Goal: Task Accomplishment & Management: Use online tool/utility

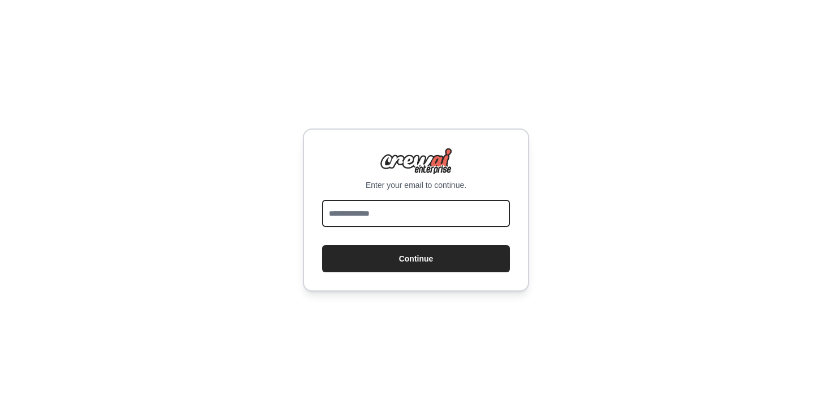
click at [373, 212] on input "email" at bounding box center [416, 213] width 188 height 27
type input "**********"
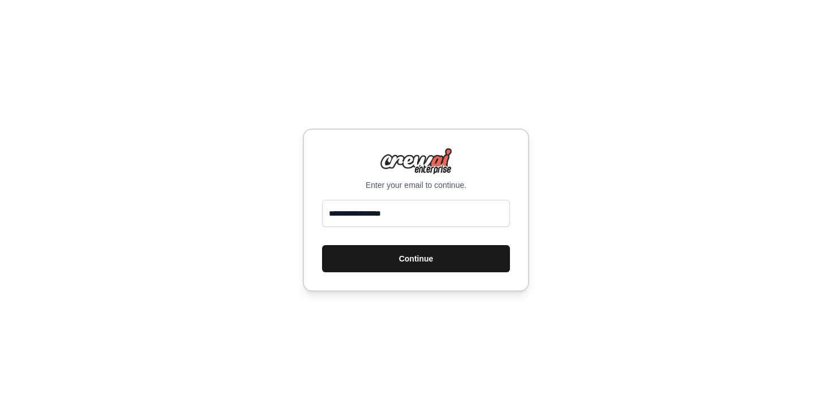
click at [405, 258] on button "Continue" at bounding box center [416, 258] width 188 height 27
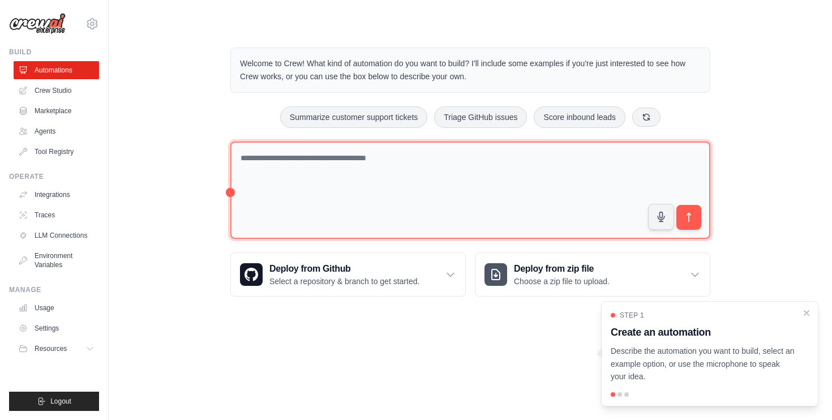
click at [328, 208] on textarea at bounding box center [470, 191] width 480 height 98
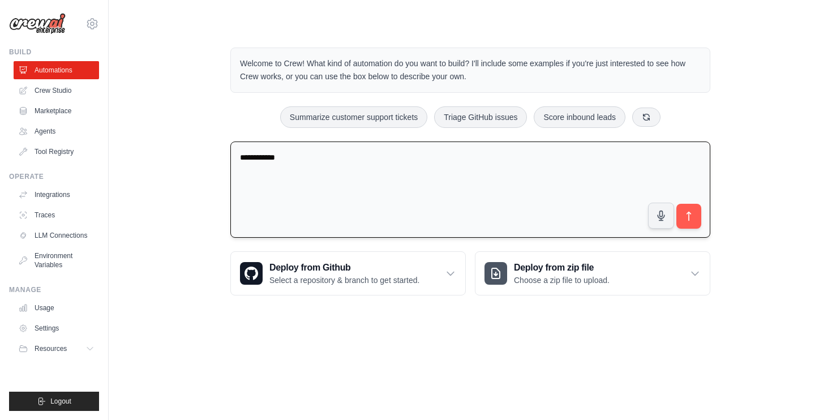
type textarea "**********"
click at [79, 93] on link "Crew Studio" at bounding box center [58, 91] width 86 height 18
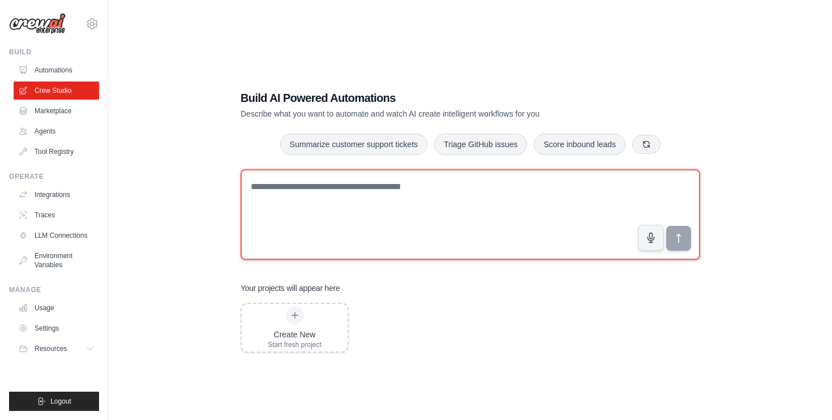
click at [378, 208] on textarea at bounding box center [471, 214] width 460 height 91
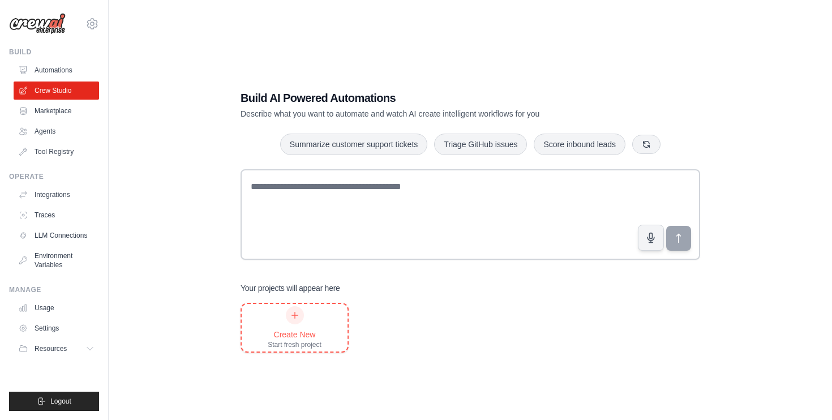
click at [299, 324] on div "Create New Start fresh project" at bounding box center [295, 327] width 54 height 43
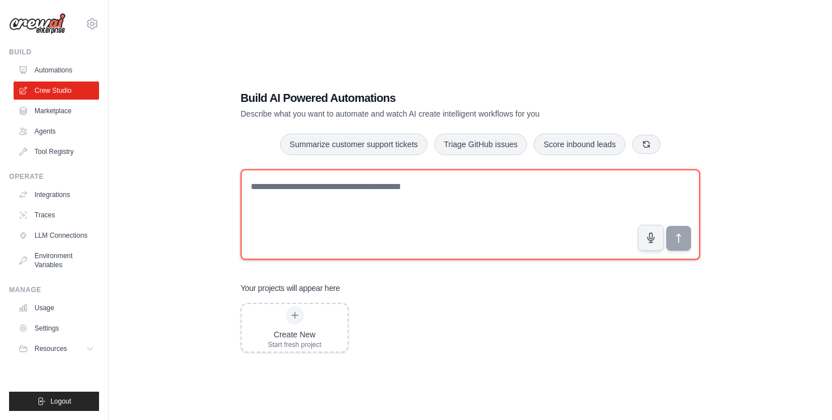
click at [262, 203] on textarea at bounding box center [471, 214] width 460 height 91
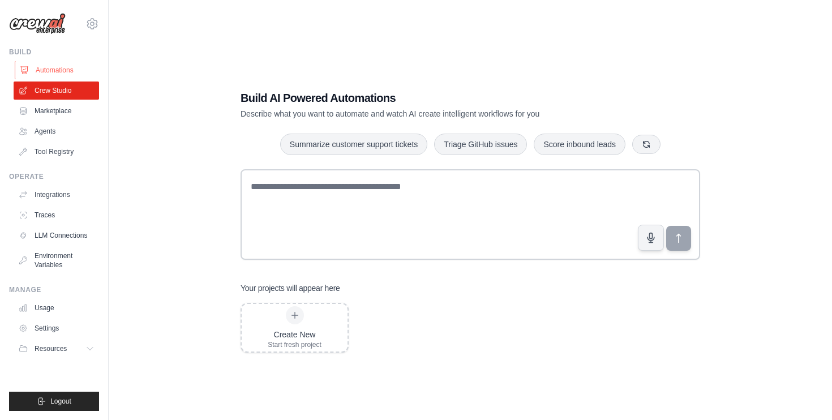
click at [78, 69] on link "Automations" at bounding box center [58, 70] width 86 height 18
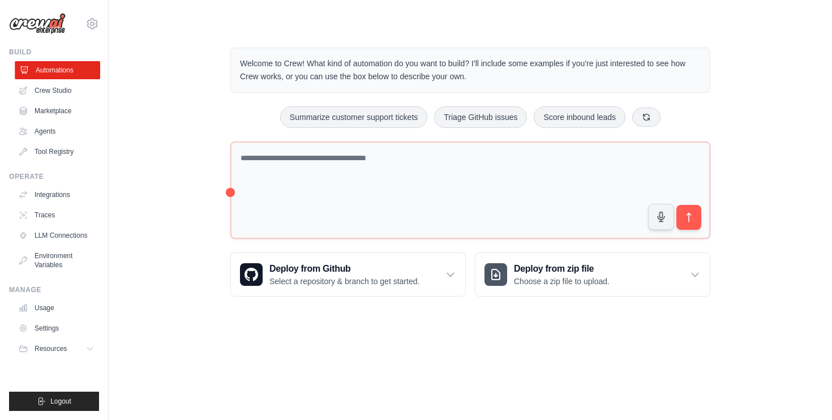
click at [55, 76] on link "Automations" at bounding box center [58, 70] width 86 height 18
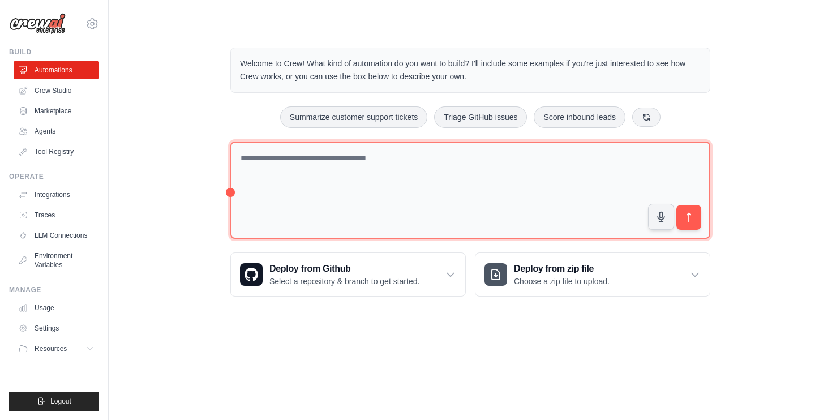
click at [344, 217] on textarea at bounding box center [470, 191] width 480 height 98
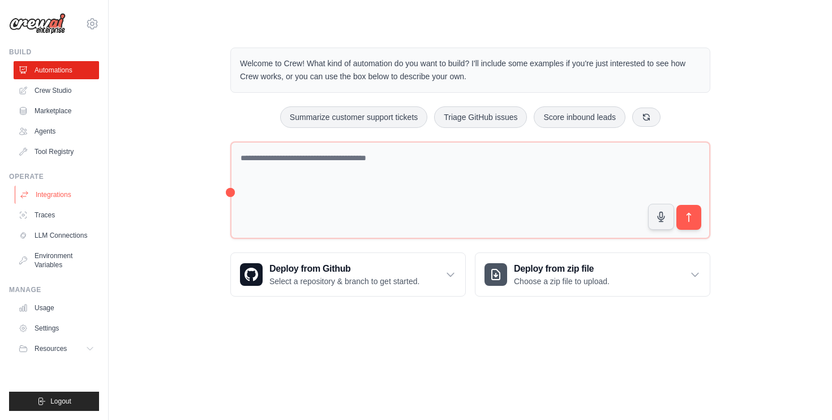
click at [83, 190] on link "Integrations" at bounding box center [58, 195] width 86 height 18
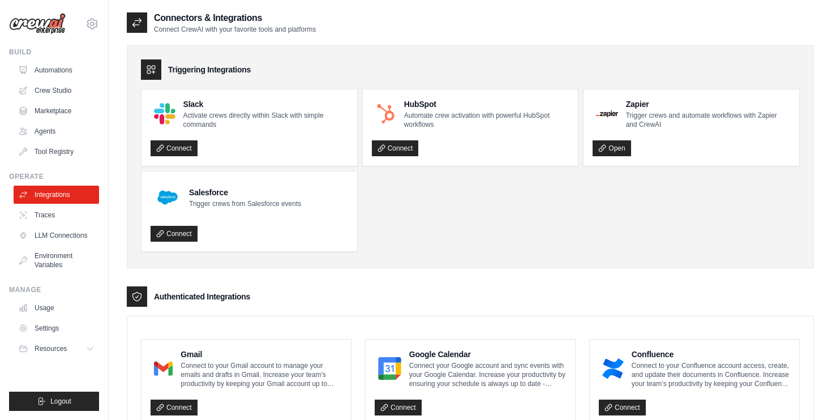
scroll to position [5, 0]
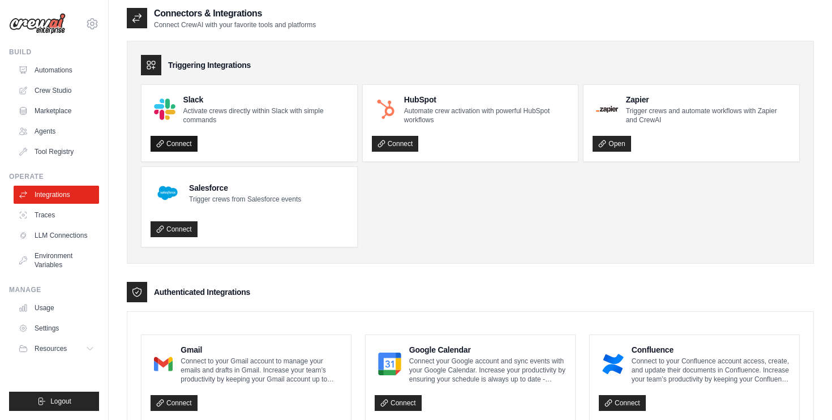
click at [188, 144] on link "Connect" at bounding box center [174, 144] width 47 height 16
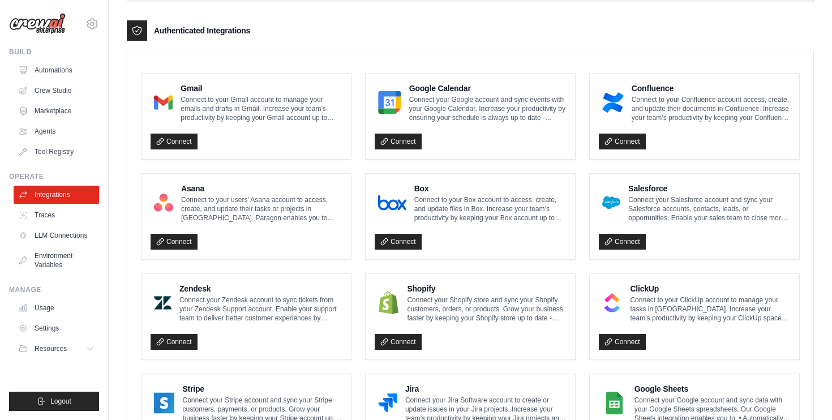
scroll to position [0, 0]
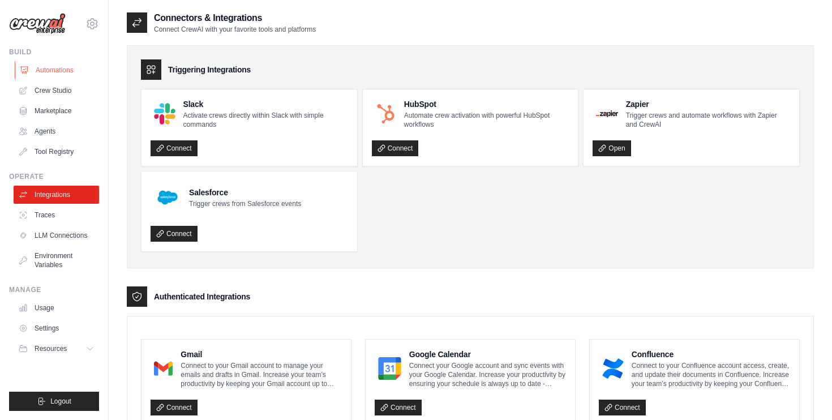
click at [76, 66] on link "Automations" at bounding box center [58, 70] width 86 height 18
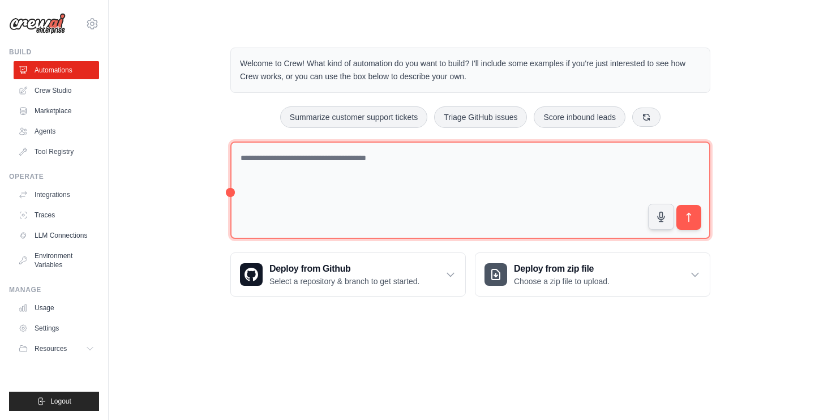
click at [243, 170] on textarea at bounding box center [470, 191] width 480 height 98
type textarea "**********"
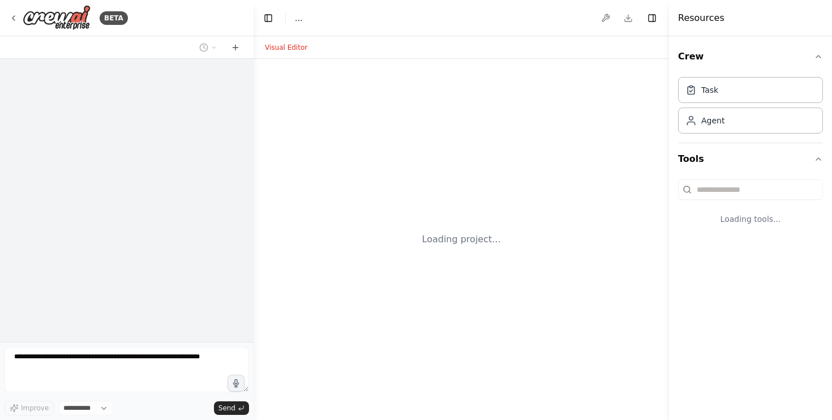
select select "****"
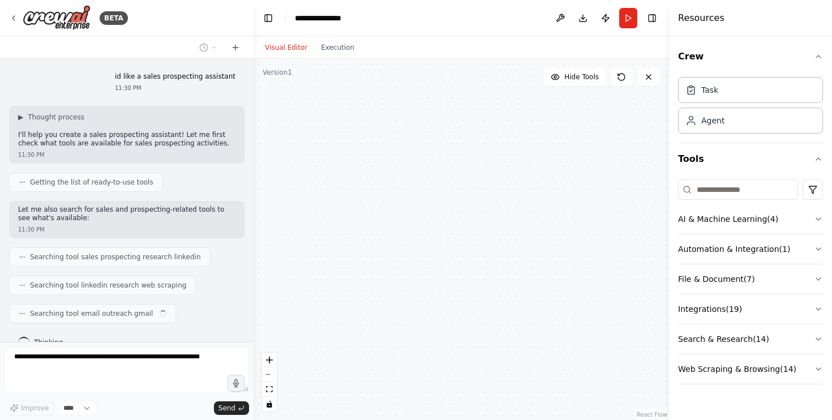
scroll to position [19, 0]
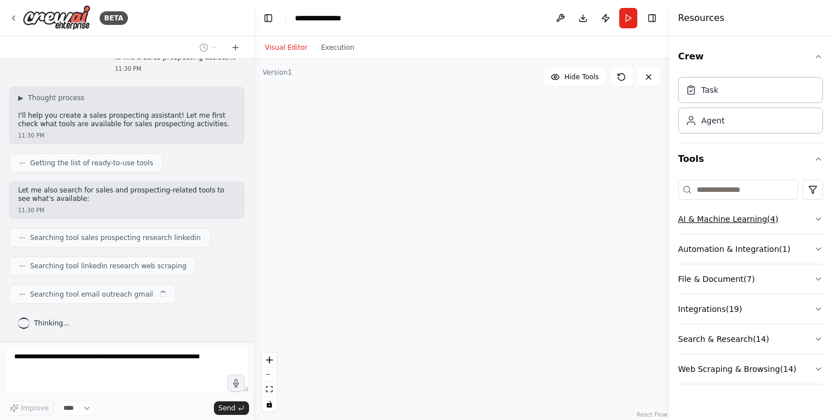
click at [771, 220] on button "AI & Machine Learning ( 4 )" at bounding box center [750, 218] width 145 height 29
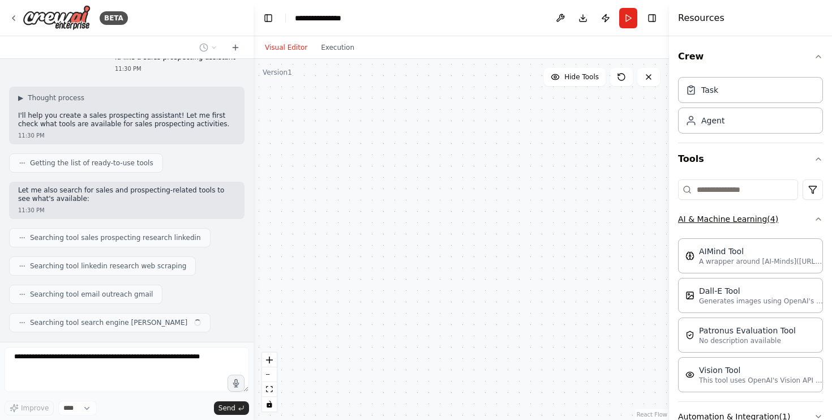
scroll to position [48, 0]
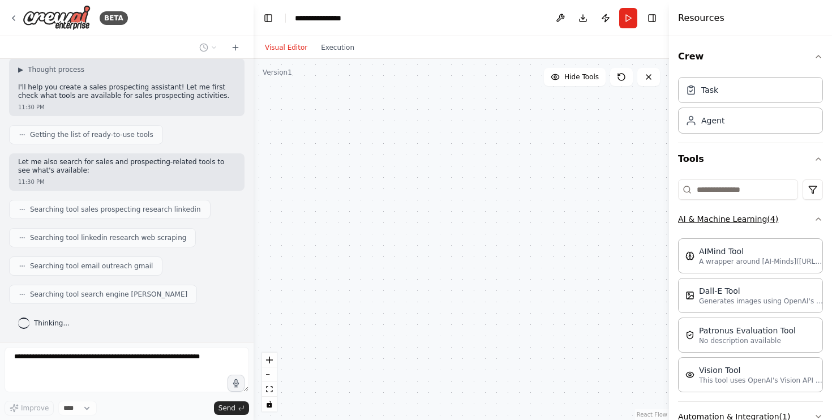
click at [771, 220] on button "AI & Machine Learning ( 4 )" at bounding box center [750, 218] width 145 height 29
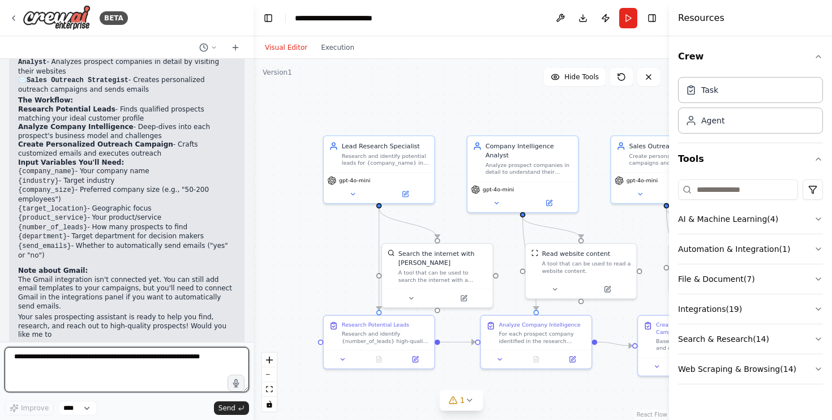
scroll to position [823, 0]
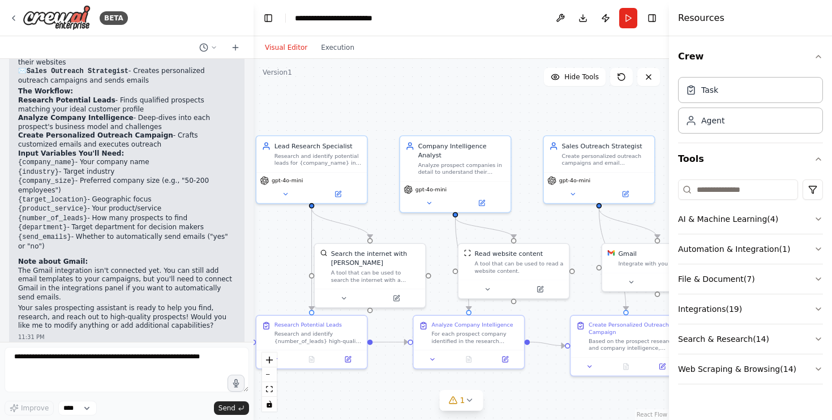
drag, startPoint x: 326, startPoint y: 260, endPoint x: 257, endPoint y: 260, distance: 69.1
click at [257, 260] on div ".deletable-edge-delete-btn { width: 20px; height: 20px; border: 0px solid #ffff…" at bounding box center [462, 239] width 416 height 361
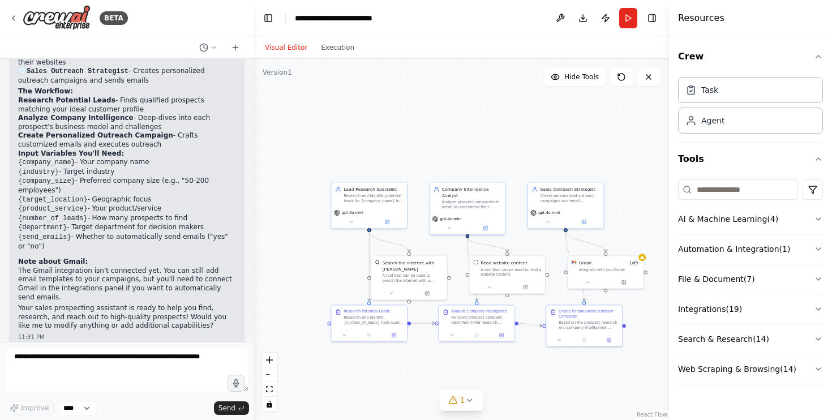
click at [482, 403] on div ".deletable-edge-delete-btn { width: 20px; height: 20px; border: 0px solid #ffff…" at bounding box center [462, 239] width 416 height 361
click at [470, 403] on icon at bounding box center [469, 400] width 9 height 9
click at [331, 359] on div ".deletable-edge-delete-btn { width: 20px; height: 20px; border: 0px solid #ffff…" at bounding box center [462, 239] width 416 height 361
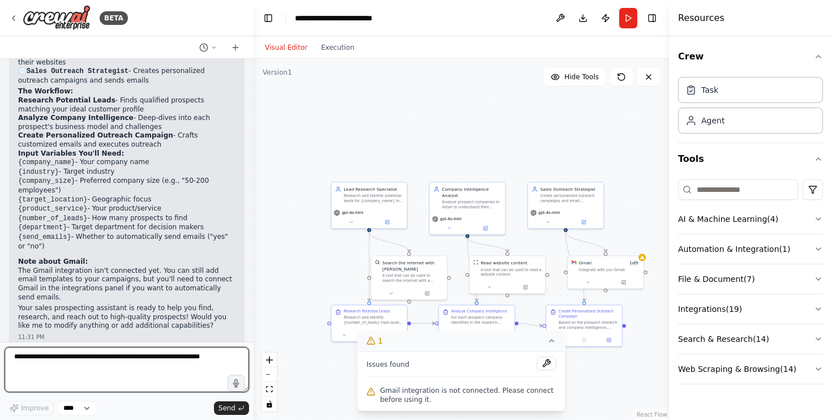
click at [207, 357] on textarea at bounding box center [127, 369] width 245 height 45
click at [354, 51] on button "Execution" at bounding box center [337, 48] width 47 height 14
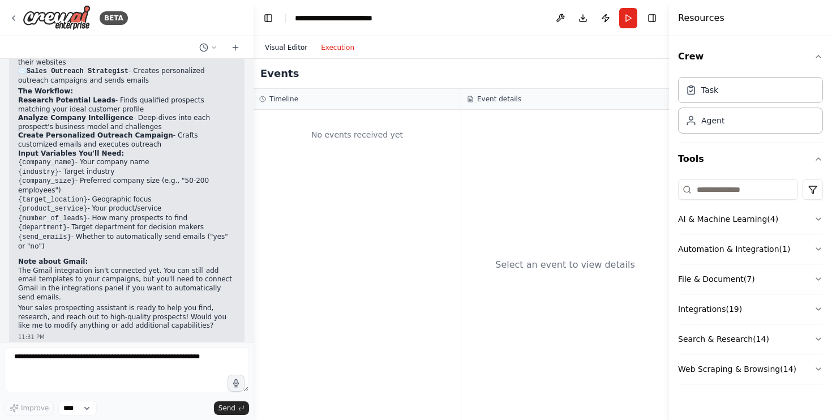
click at [301, 51] on button "Visual Editor" at bounding box center [286, 48] width 56 height 14
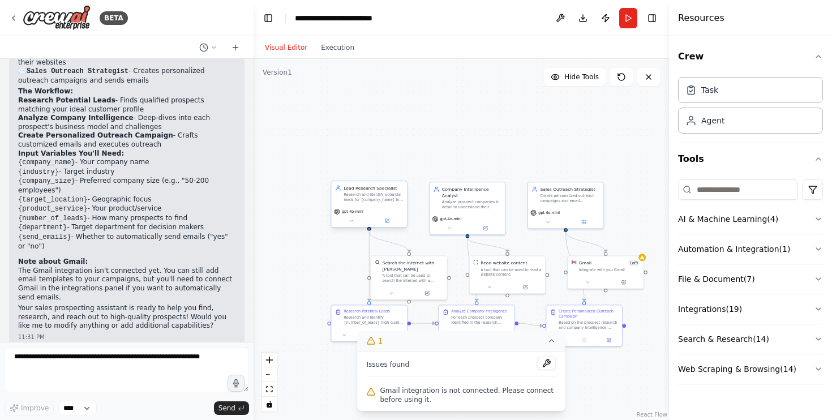
click at [397, 208] on div "gpt-4o-mini" at bounding box center [369, 211] width 71 height 6
click at [631, 26] on button "Run" at bounding box center [628, 18] width 18 height 20
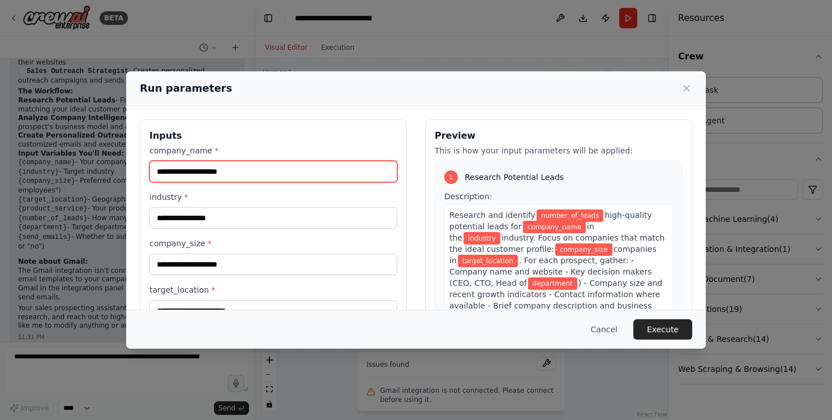
click at [304, 168] on input "company_name *" at bounding box center [273, 172] width 248 height 22
click at [605, 336] on button "Cancel" at bounding box center [604, 329] width 45 height 20
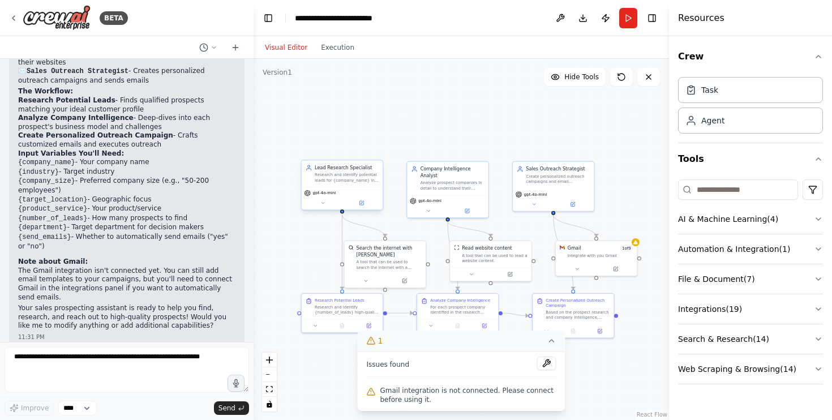
click at [343, 182] on div "Research and identify potential leads for {company_name} in the {industry} indu…" at bounding box center [347, 177] width 64 height 11
click at [768, 306] on button "Integrations ( 19 )" at bounding box center [750, 308] width 145 height 29
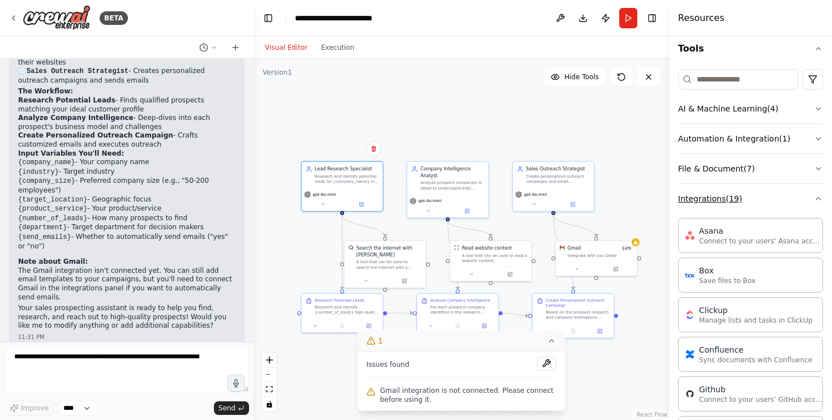
scroll to position [136, 0]
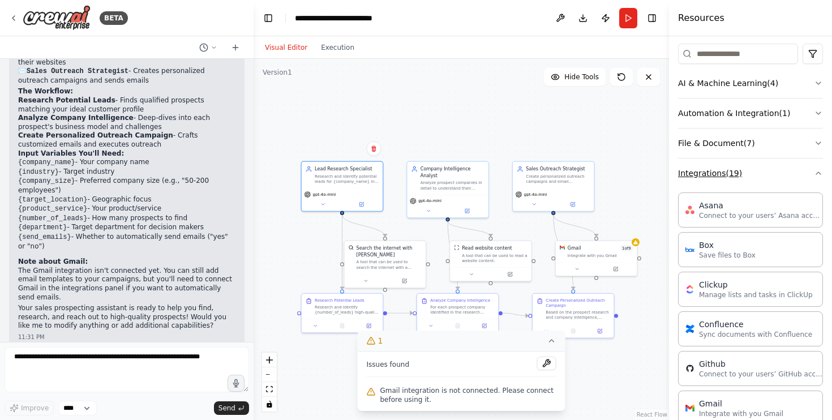
click at [773, 178] on button "Integrations ( 19 )" at bounding box center [750, 173] width 145 height 29
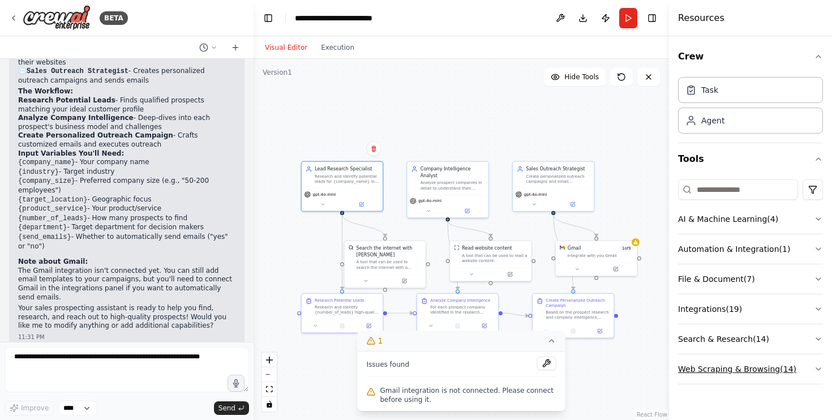
click at [769, 375] on button "Web Scraping & Browsing ( 14 )" at bounding box center [750, 368] width 145 height 29
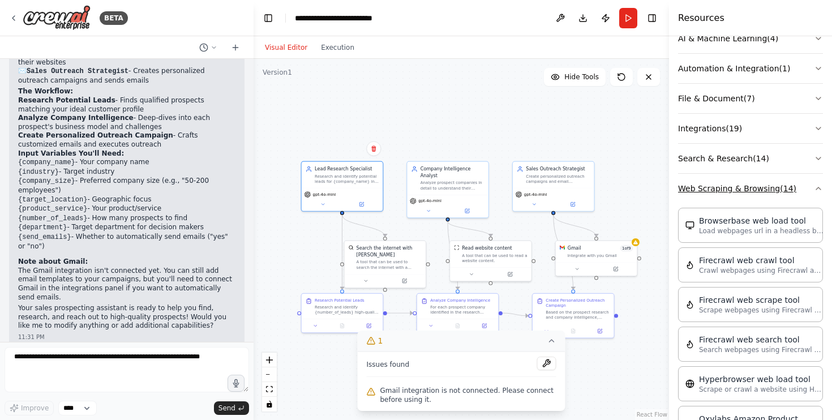
scroll to position [183, 0]
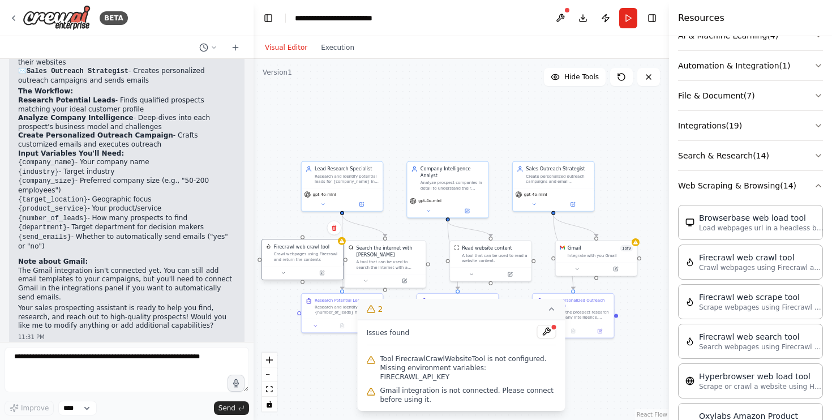
drag, startPoint x: 464, startPoint y: 251, endPoint x: 296, endPoint y: 264, distance: 168.7
click at [296, 264] on div "Firecrawl web crawl tool Crawl webpages using Firecrawl and return the contents" at bounding box center [302, 253] width 81 height 27
drag, startPoint x: 301, startPoint y: 237, endPoint x: 312, endPoint y: 199, distance: 39.6
click at [312, 199] on div "Lead Research Specialist Research and identify potential leads for {company_nam…" at bounding box center [389, 233] width 242 height 211
drag, startPoint x: 303, startPoint y: 239, endPoint x: 343, endPoint y: 210, distance: 49.0
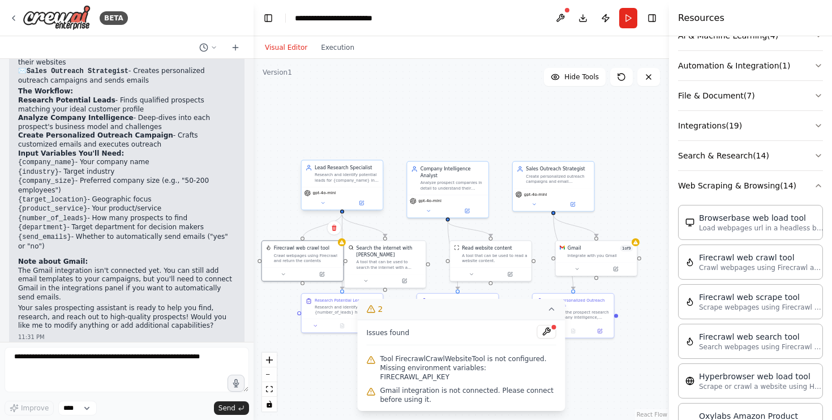
click at [343, 210] on div "Lead Research Specialist Research and identify potential leads for {company_nam…" at bounding box center [389, 233] width 242 height 211
click at [294, 272] on button at bounding box center [282, 273] width 37 height 8
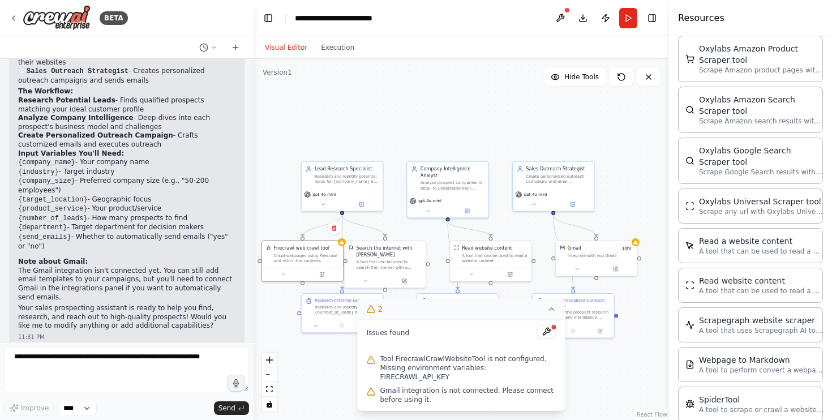
scroll to position [553, 0]
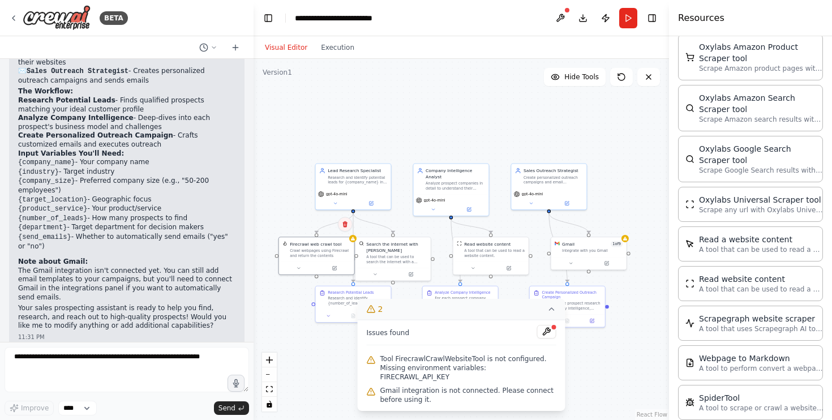
click at [347, 221] on icon at bounding box center [345, 224] width 7 height 7
click at [304, 218] on button "Confirm" at bounding box center [313, 224] width 40 height 14
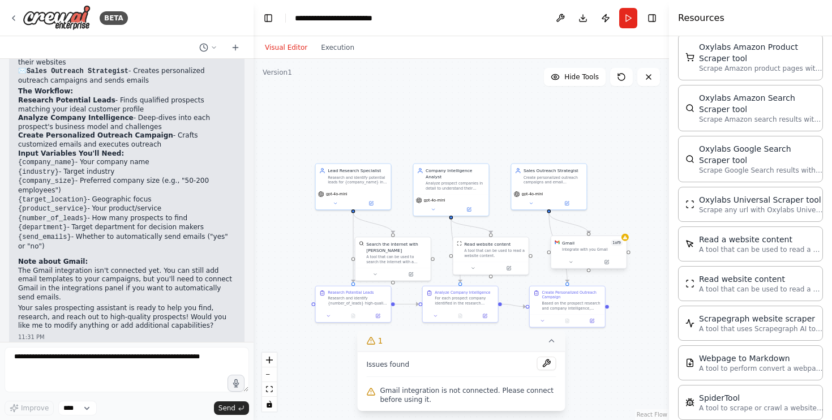
click at [625, 243] on div "Gmail 1 of 9 Integrate with you Gmail" at bounding box center [589, 246] width 75 height 20
click at [497, 142] on div ".deletable-edge-delete-btn { width: 20px; height: 20px; border: 0px solid #ffff…" at bounding box center [462, 239] width 416 height 361
click at [323, 49] on button "Execution" at bounding box center [337, 48] width 47 height 14
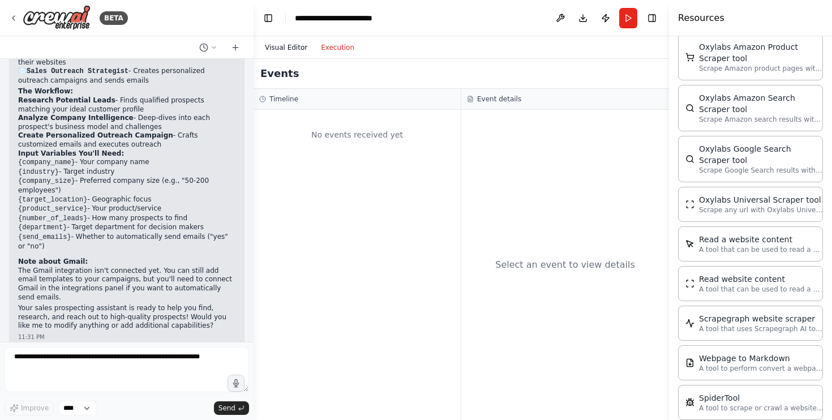
click at [300, 49] on button "Visual Editor" at bounding box center [286, 48] width 56 height 14
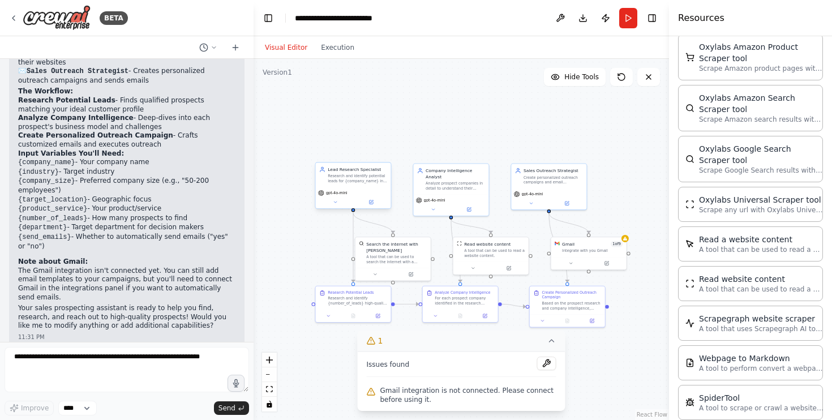
click at [345, 183] on div "Lead Research Specialist Research and identify potential leads for {company_nam…" at bounding box center [353, 175] width 75 height 24
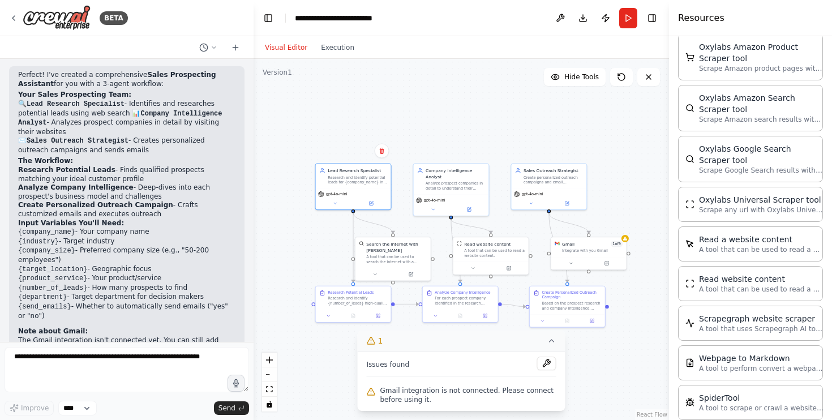
scroll to position [777, 0]
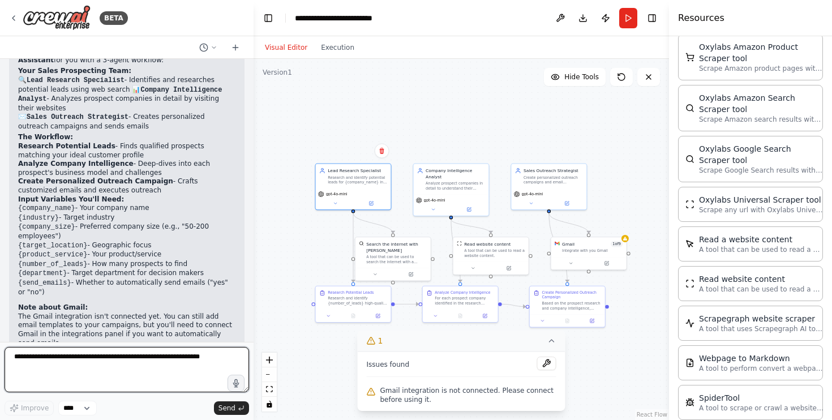
click at [88, 355] on textarea at bounding box center [127, 369] width 245 height 45
click at [14, 351] on textarea "**********" at bounding box center [127, 369] width 245 height 45
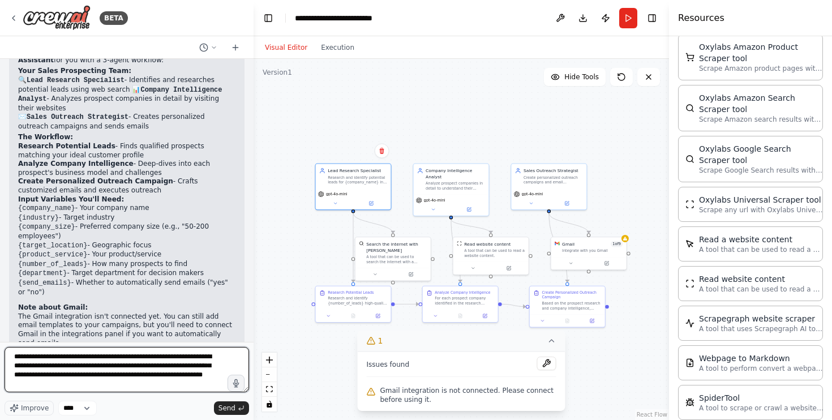
click at [200, 355] on textarea "**********" at bounding box center [127, 369] width 245 height 45
click at [176, 378] on textarea "**********" at bounding box center [127, 369] width 245 height 45
click at [176, 386] on textarea "**********" at bounding box center [127, 369] width 245 height 45
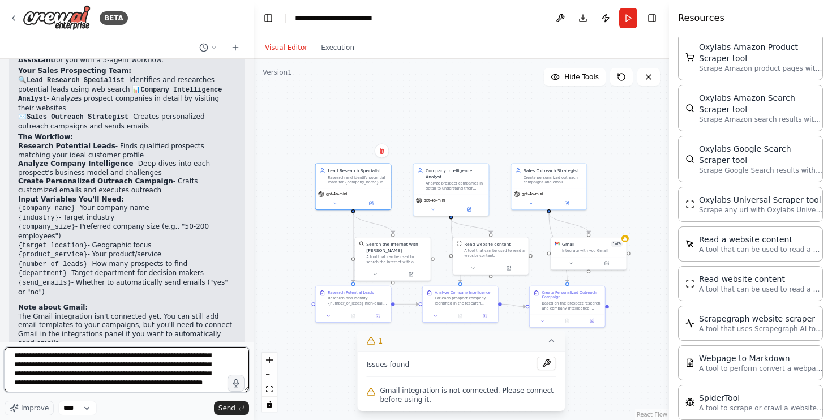
scroll to position [50, 0]
type textarea "**********"
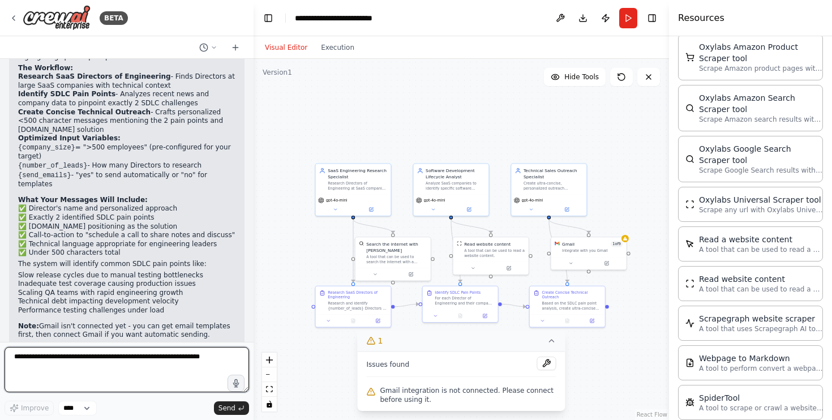
scroll to position [1772, 0]
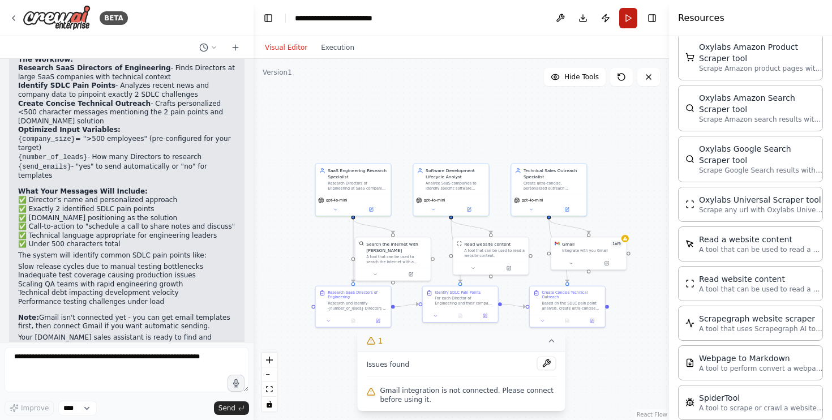
click at [635, 23] on button "Run" at bounding box center [628, 18] width 18 height 20
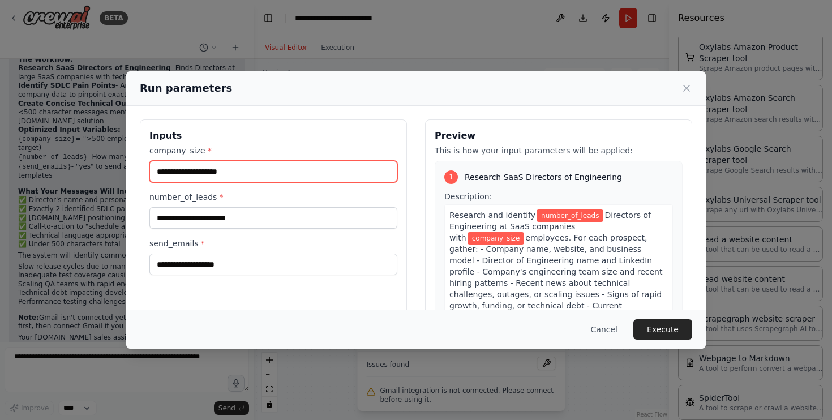
click at [278, 174] on input "company_size *" at bounding box center [273, 172] width 248 height 22
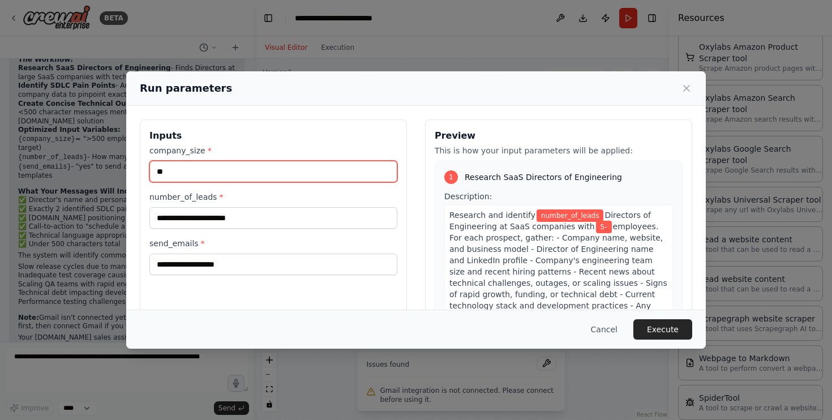
type input "*"
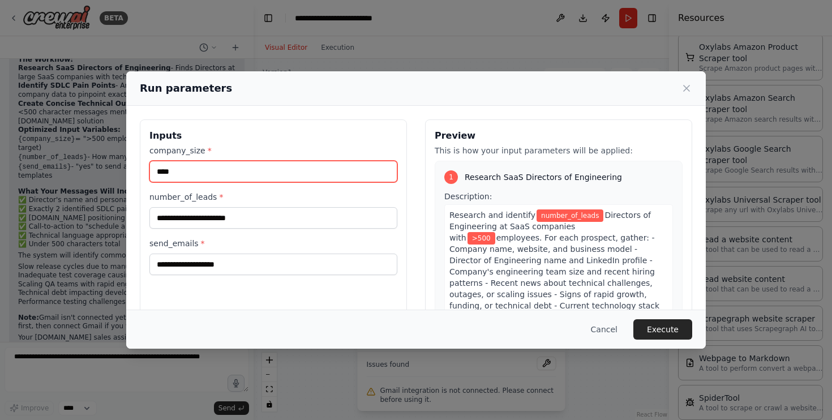
type input "****"
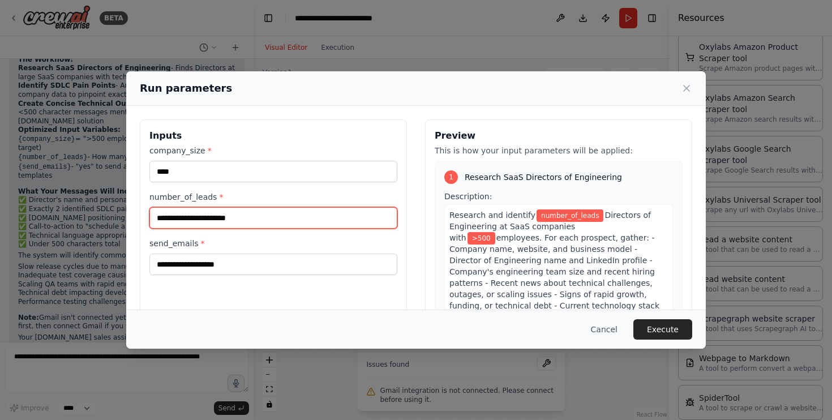
click at [277, 218] on input "number_of_leads *" at bounding box center [273, 218] width 248 height 22
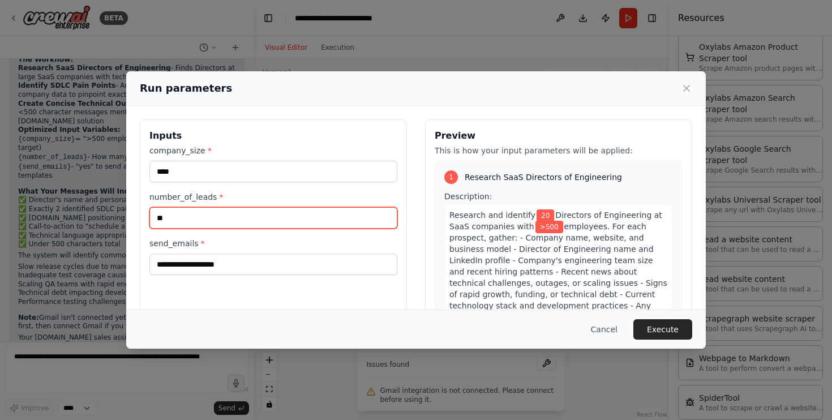
type input "**"
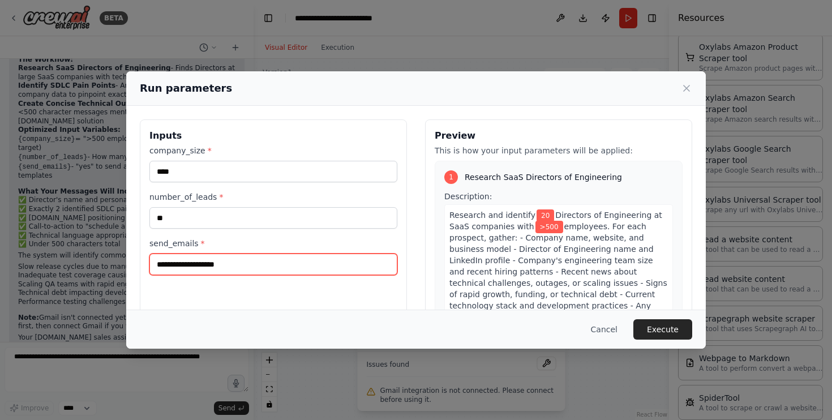
click at [281, 264] on input "send_emails *" at bounding box center [273, 265] width 248 height 22
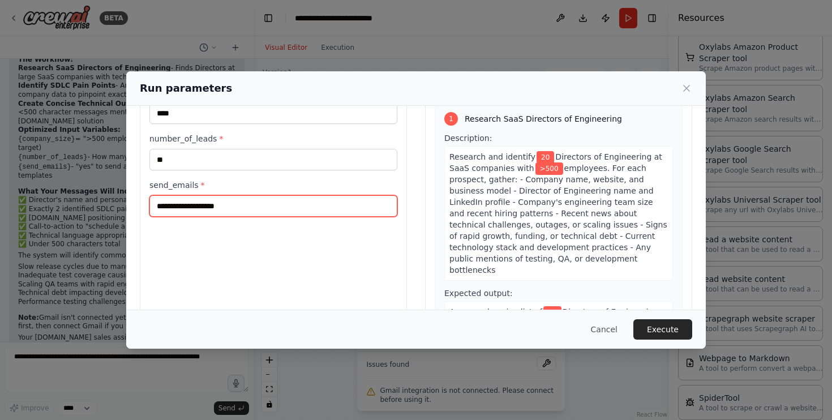
scroll to position [92, 0]
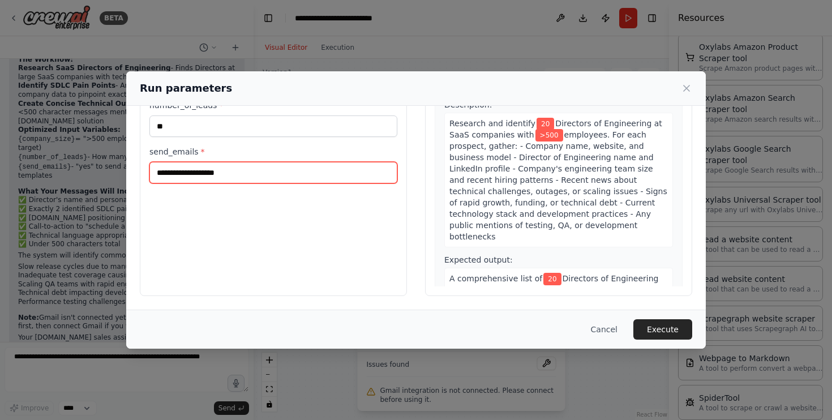
type input "*"
type input "****"
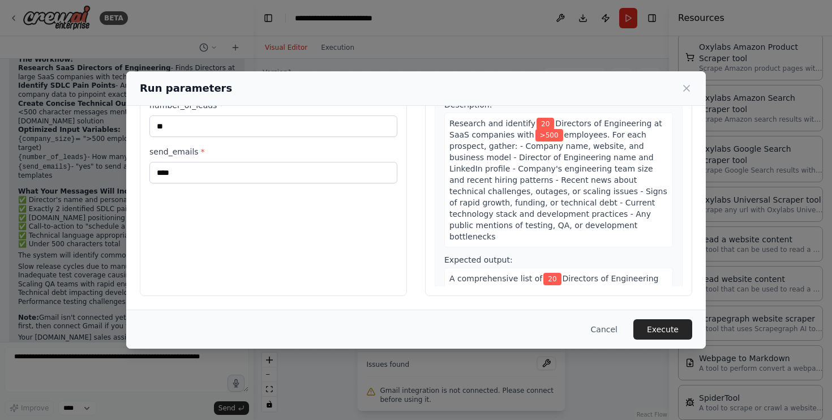
click at [343, 238] on div "Inputs company_size * **** number_of_leads * ** send_emails * ****" at bounding box center [273, 162] width 267 height 268
click at [677, 326] on button "Execute" at bounding box center [663, 329] width 59 height 20
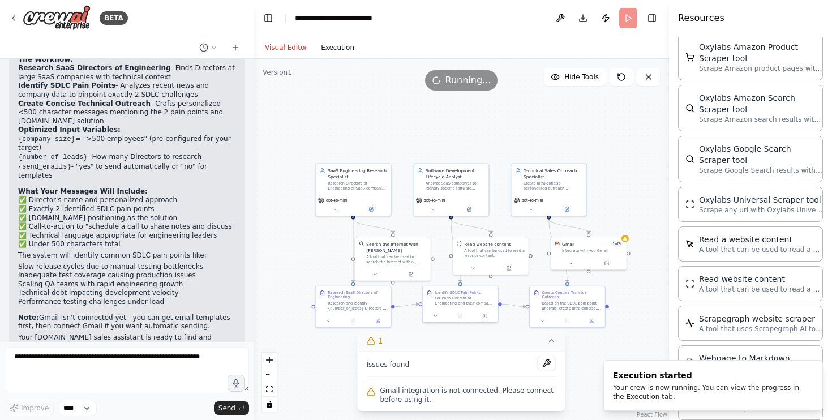
click at [337, 49] on button "Execution" at bounding box center [337, 48] width 47 height 14
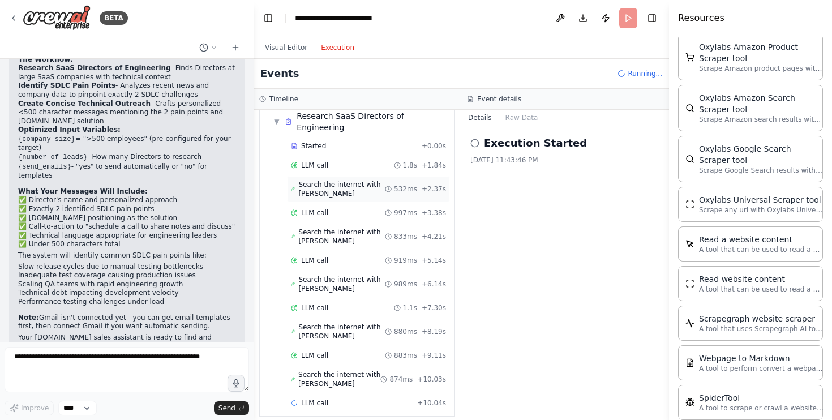
scroll to position [72, 0]
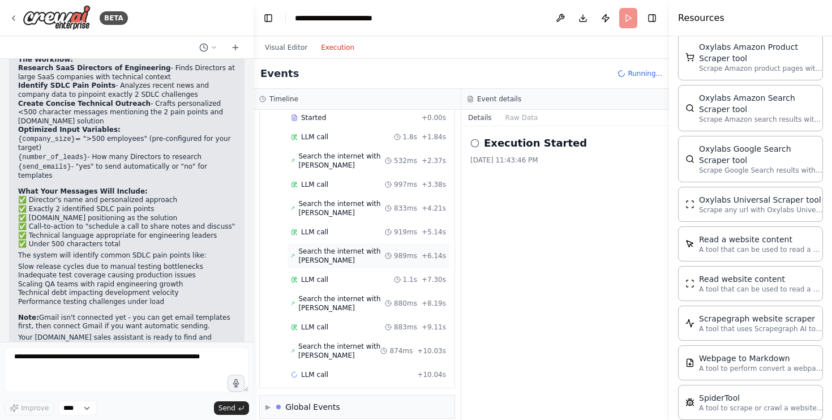
click at [344, 247] on span "Search the internet with Serper" at bounding box center [341, 256] width 87 height 18
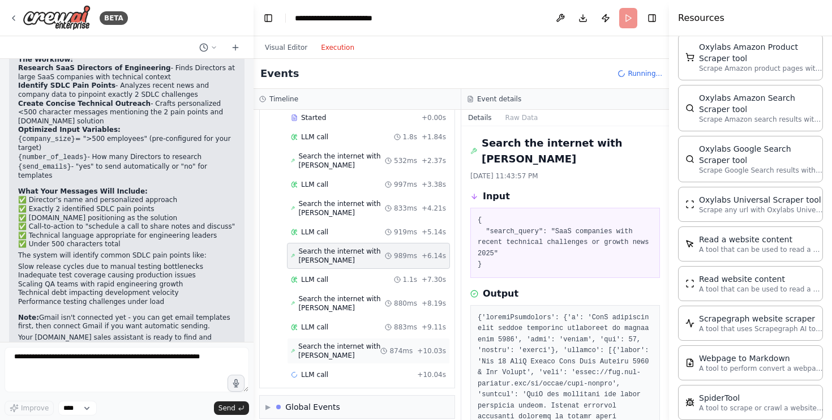
click at [336, 345] on span "Search the internet with Serper" at bounding box center [339, 351] width 82 height 18
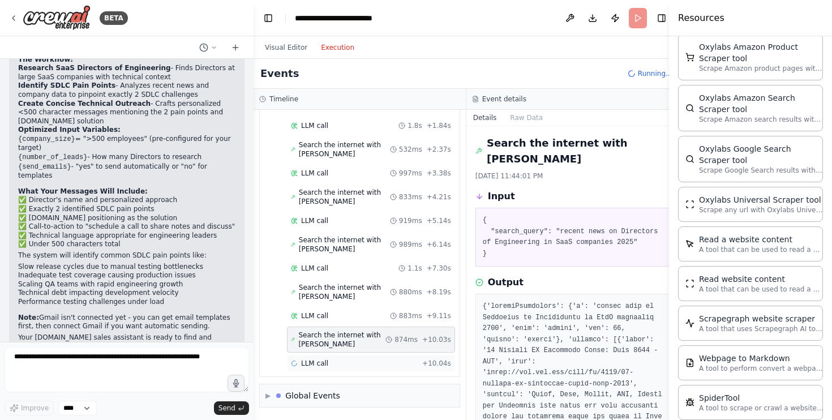
click at [336, 358] on div "LLM call + 10.04s" at bounding box center [371, 363] width 168 height 17
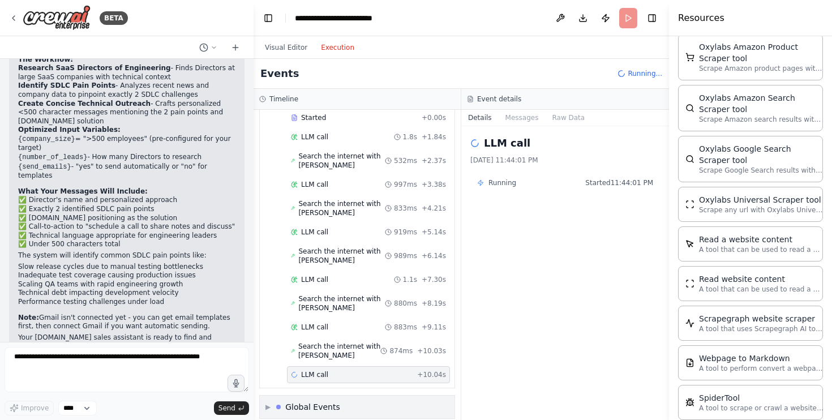
click at [298, 396] on div "▶ Global Events" at bounding box center [357, 407] width 195 height 23
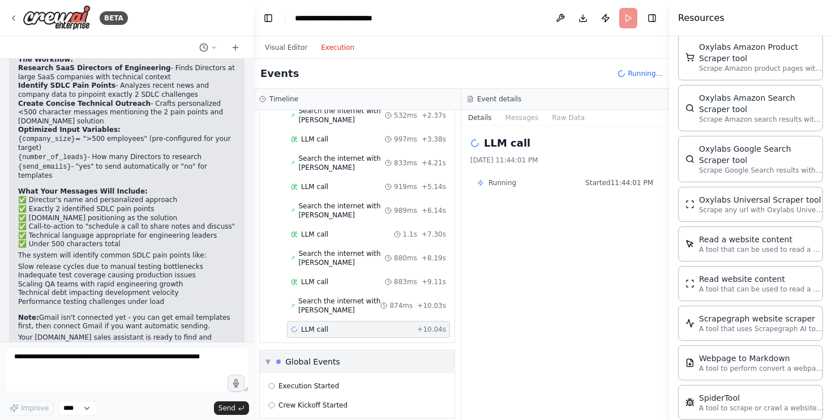
scroll to position [129, 0]
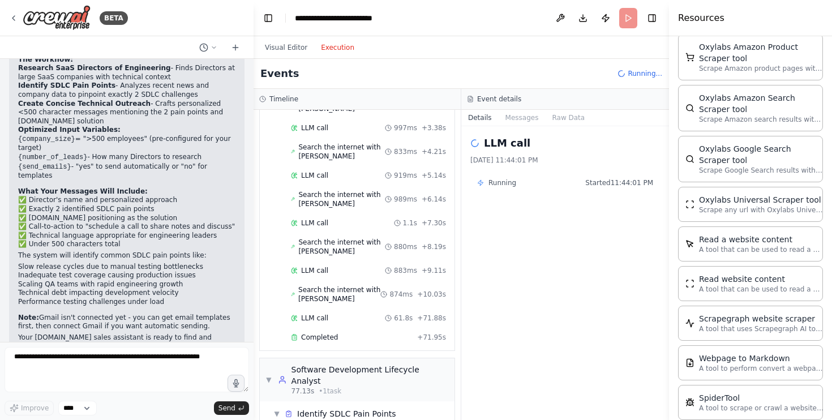
click at [303, 340] on span "Completed" at bounding box center [319, 337] width 37 height 9
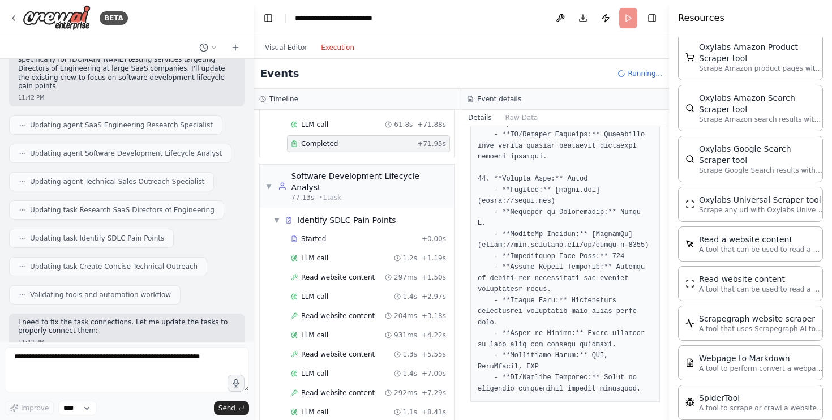
scroll to position [559, 0]
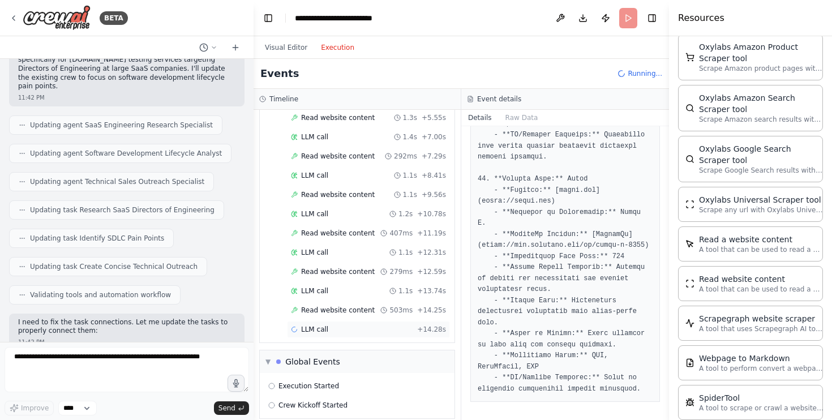
click at [332, 325] on div "LLM call + 14.28s" at bounding box center [368, 329] width 155 height 9
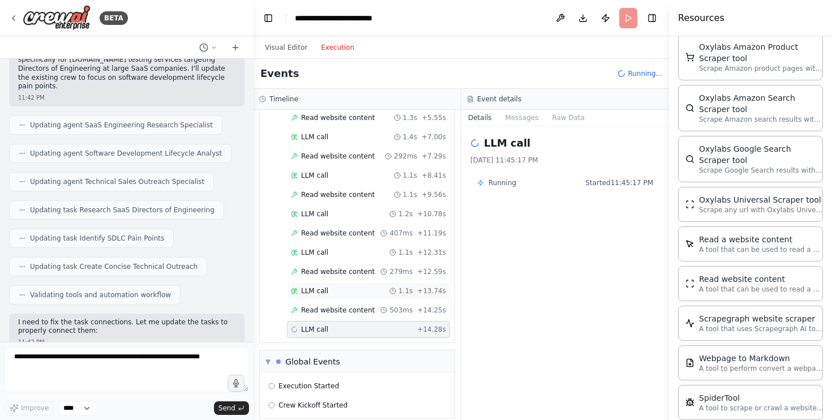
click at [332, 287] on div "LLM call 1.1s + 13.74s" at bounding box center [368, 291] width 163 height 17
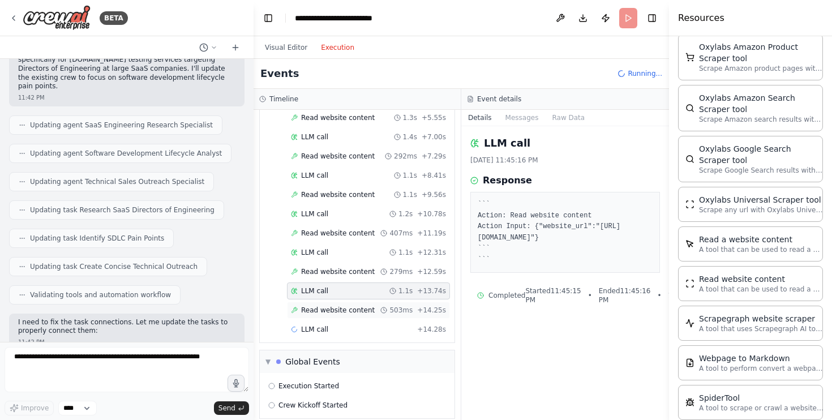
click at [332, 302] on div "Read website content 503ms + 14.25s" at bounding box center [368, 310] width 163 height 17
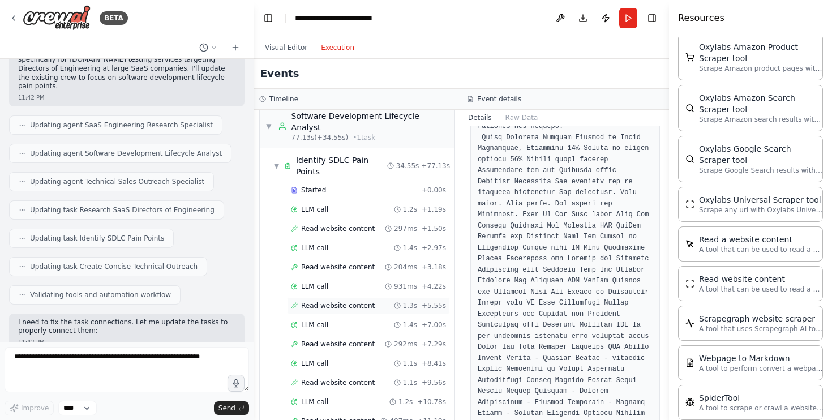
scroll to position [751, 0]
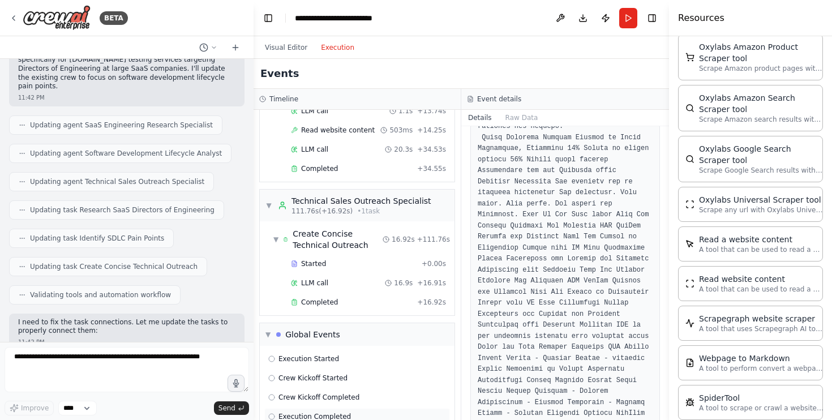
click at [377, 412] on div "Execution Completed" at bounding box center [357, 416] width 178 height 9
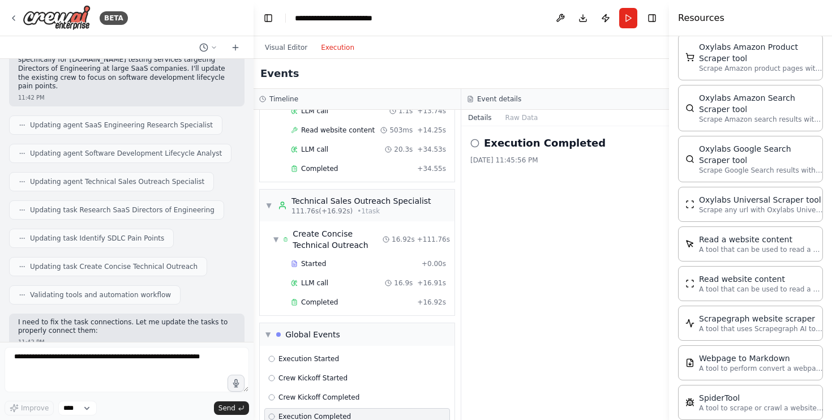
click at [376, 408] on div "Execution Completed" at bounding box center [357, 416] width 186 height 17
click at [378, 389] on div "Crew Kickoff Completed" at bounding box center [357, 397] width 186 height 17
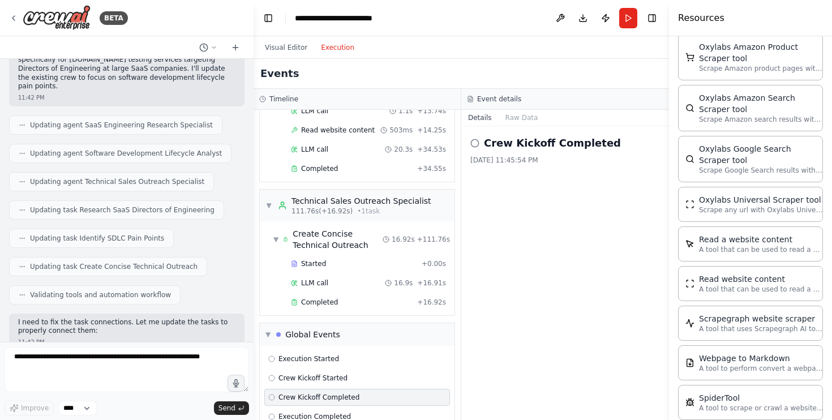
click at [386, 295] on div "▼ SaaS Engineering Research Specialist 5.17s (+71.95s) • 1 task ▼ Research SaaS…" at bounding box center [357, 265] width 207 height 310
click at [387, 294] on div "Completed + 16.92s" at bounding box center [368, 302] width 163 height 17
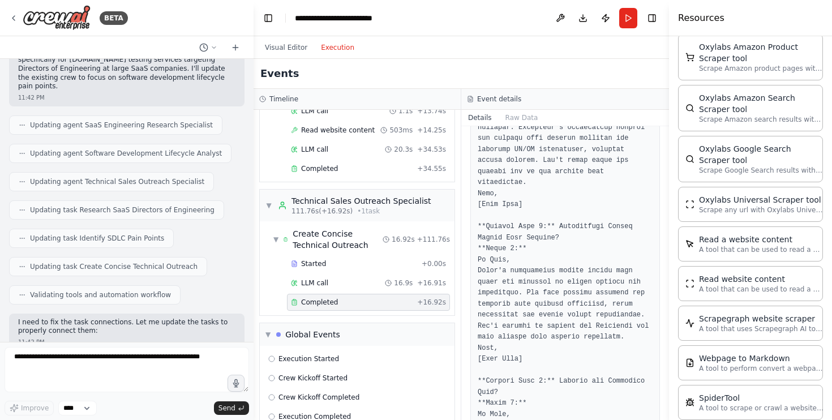
scroll to position [0, 0]
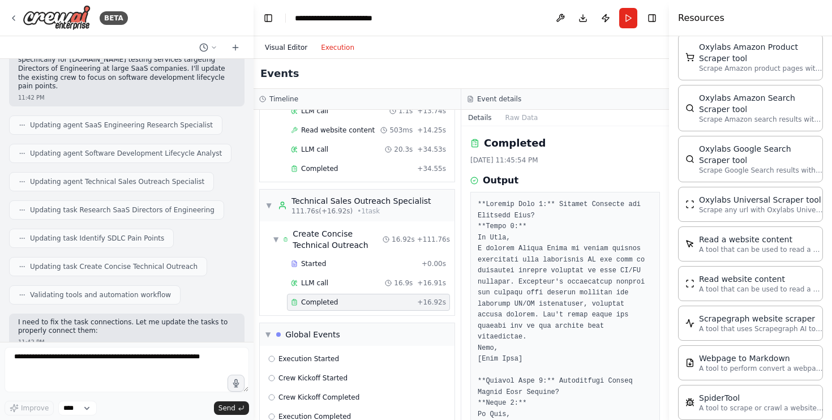
click at [273, 44] on button "Visual Editor" at bounding box center [286, 48] width 56 height 14
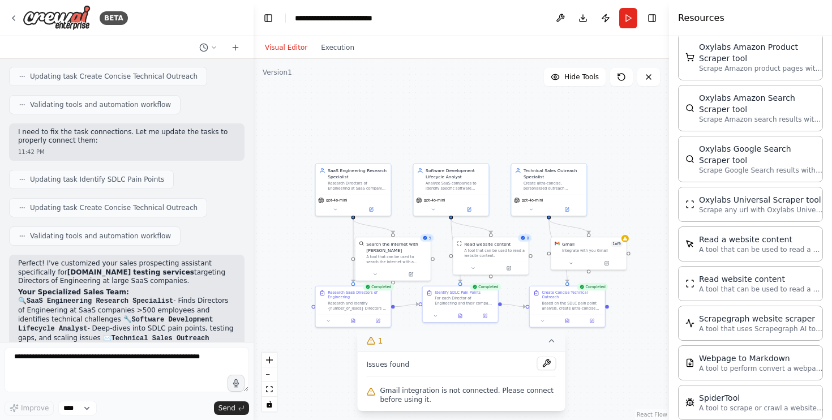
scroll to position [1772, 0]
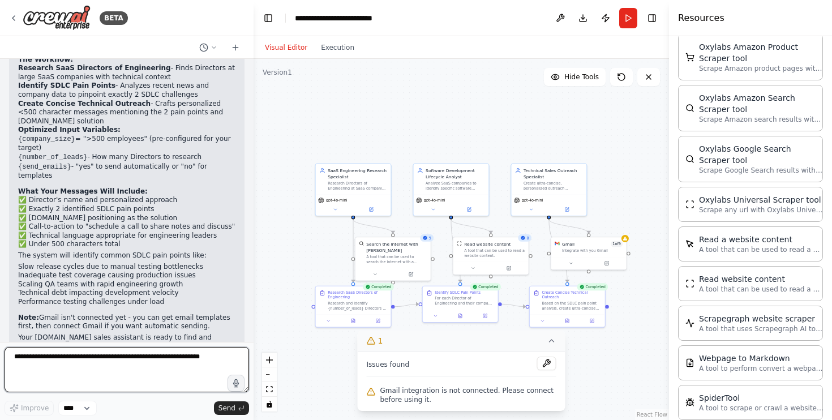
click at [119, 365] on textarea at bounding box center [127, 369] width 245 height 45
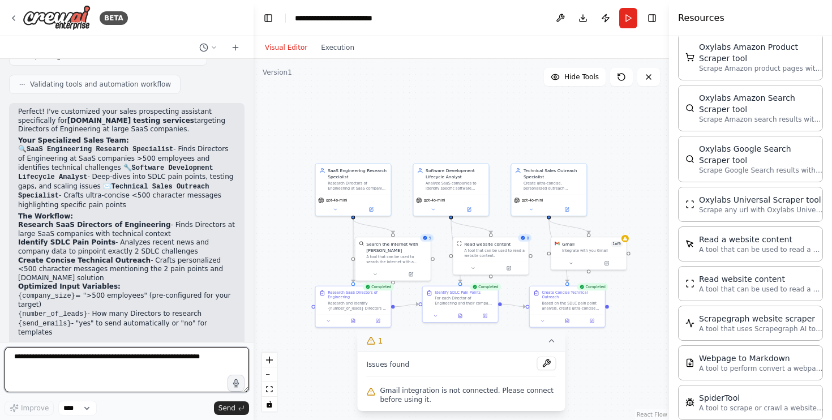
scroll to position [1614, 0]
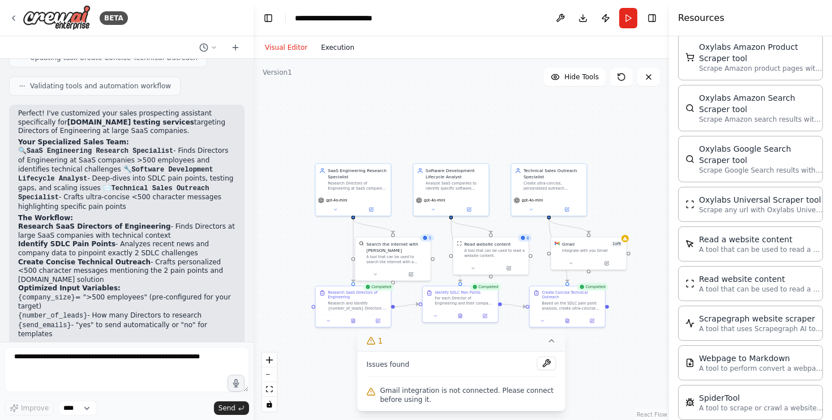
click at [345, 41] on button "Execution" at bounding box center [337, 48] width 47 height 14
click at [305, 44] on button "Visual Editor" at bounding box center [286, 48] width 56 height 14
click at [625, 18] on button "Run" at bounding box center [628, 18] width 18 height 20
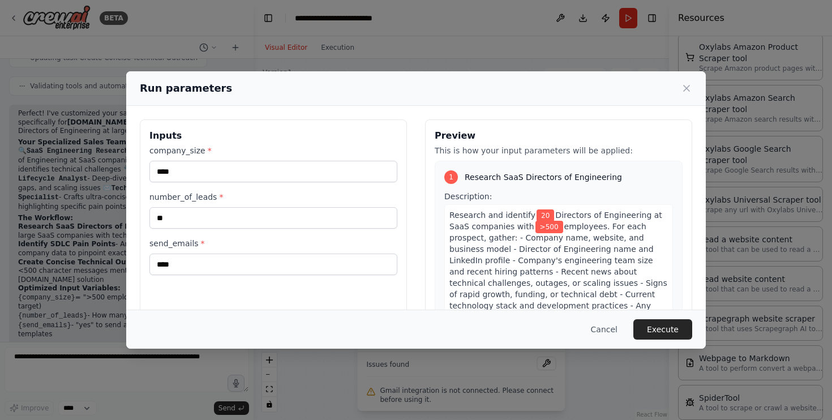
click at [326, 160] on div "company_size * ****" at bounding box center [273, 163] width 248 height 37
click at [323, 170] on input "****" at bounding box center [273, 172] width 248 height 22
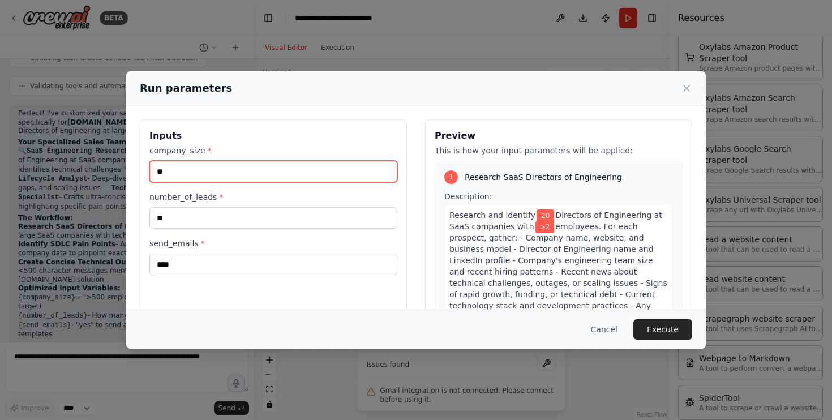
type input "*"
type input "***"
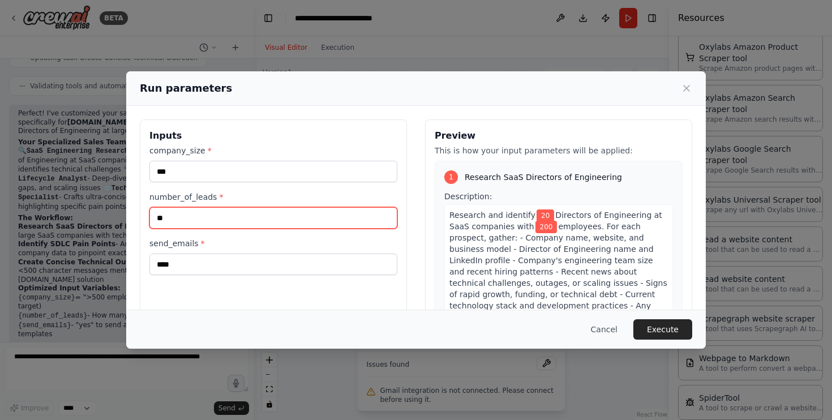
click at [318, 215] on input "**" at bounding box center [273, 218] width 248 height 22
type input "*"
type input "***"
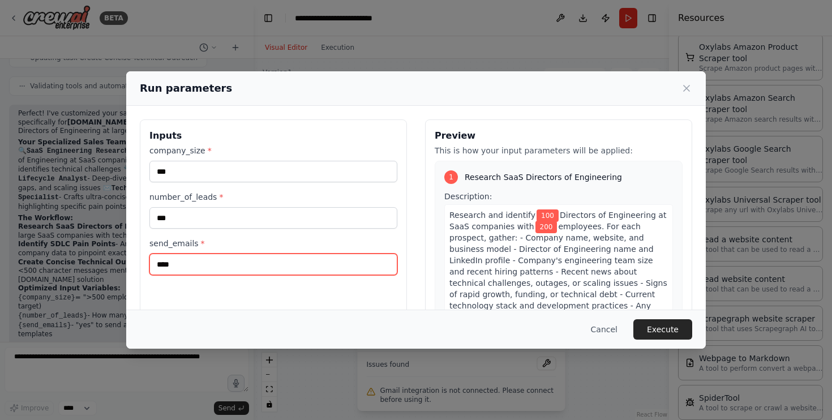
click at [280, 262] on input "****" at bounding box center [273, 265] width 248 height 22
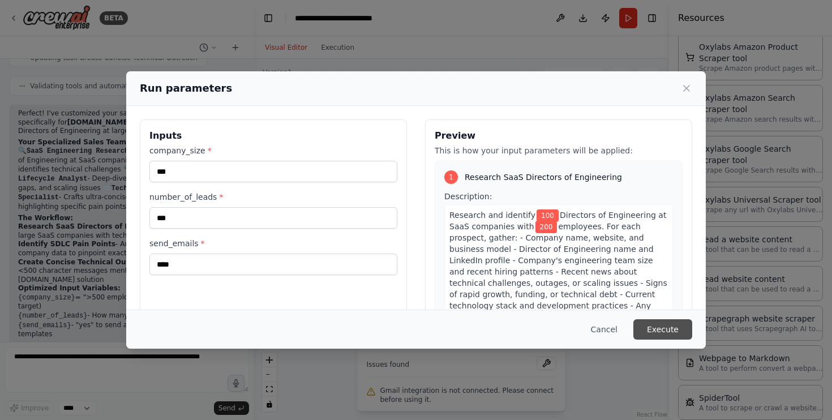
click at [655, 332] on button "Execute" at bounding box center [663, 329] width 59 height 20
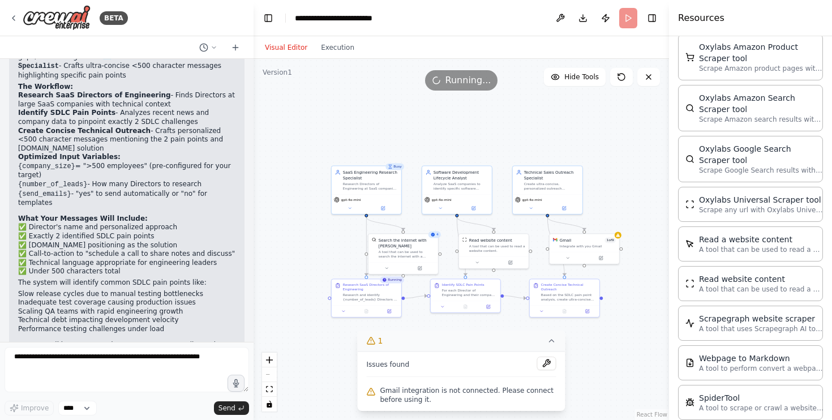
scroll to position [1772, 0]
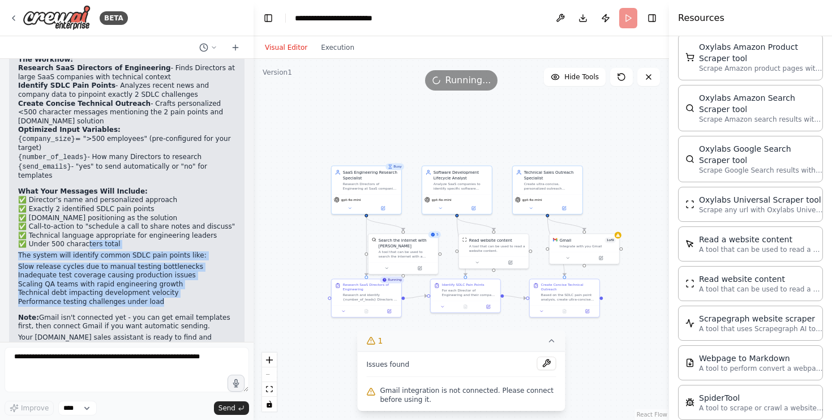
drag, startPoint x: 183, startPoint y: 263, endPoint x: 81, endPoint y: 197, distance: 121.6
click at [81, 197] on div "Perfect! I've customized your sales prospecting assistant specifically for Abst…" at bounding box center [126, 155] width 217 height 409
click at [81, 197] on p "✅ Director's name and personalized approach ✅ Exactly 2 identified SDLC pain po…" at bounding box center [126, 222] width 217 height 53
drag, startPoint x: 178, startPoint y: 258, endPoint x: 11, endPoint y: 202, distance: 176.6
click at [11, 202] on div "Perfect! I've customized your sales prospecting assistant specifically for Abst…" at bounding box center [127, 160] width 236 height 429
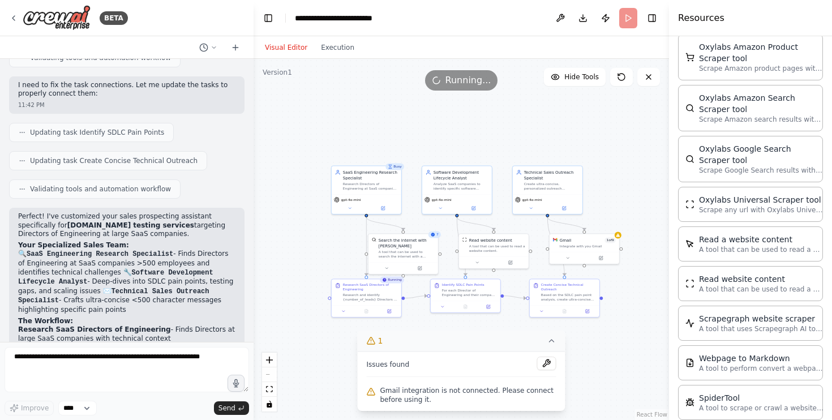
scroll to position [1476, 0]
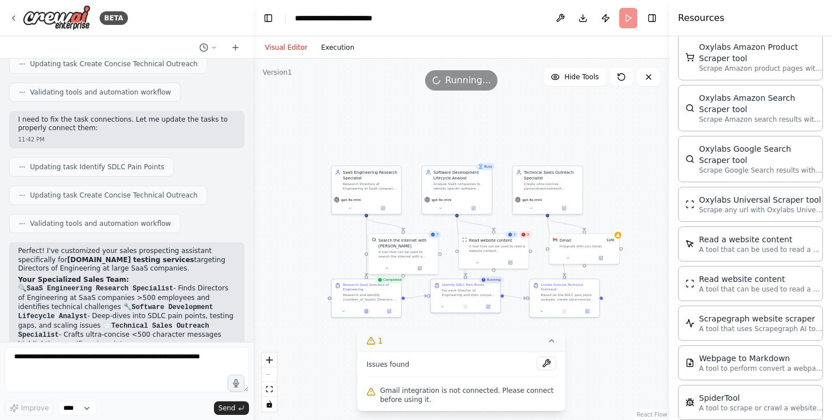
click at [338, 47] on button "Execution" at bounding box center [337, 48] width 47 height 14
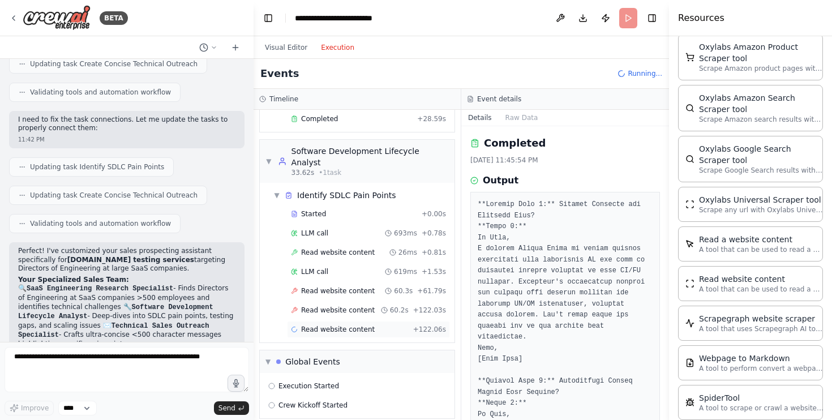
click at [359, 321] on div "Read website content + 122.06s" at bounding box center [368, 329] width 163 height 17
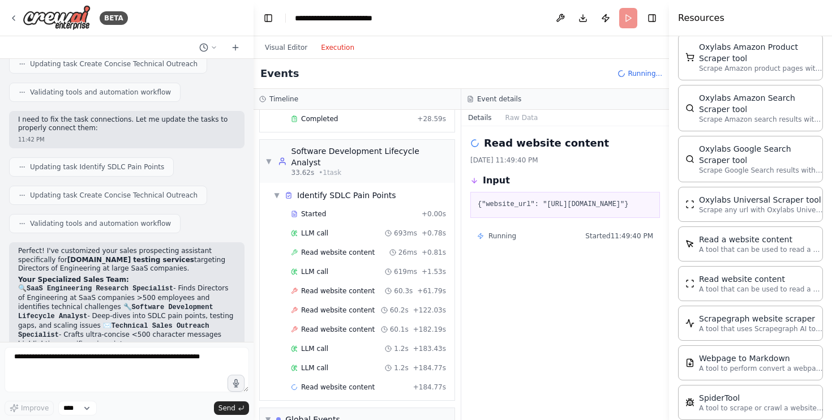
scroll to position [1483, 0]
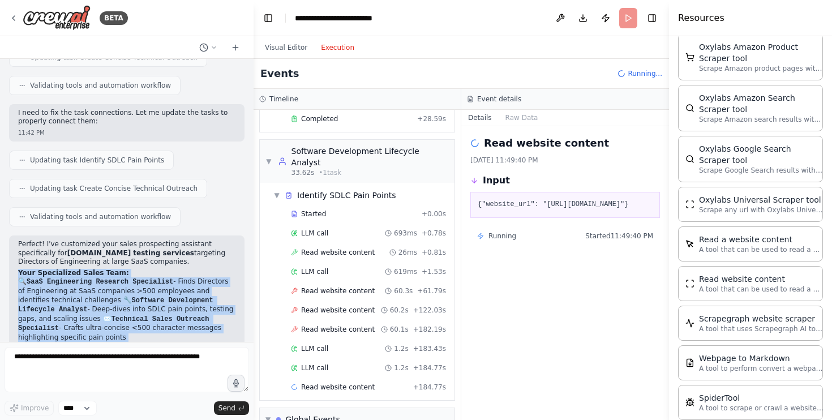
drag, startPoint x: 18, startPoint y: 245, endPoint x: 74, endPoint y: 330, distance: 102.1
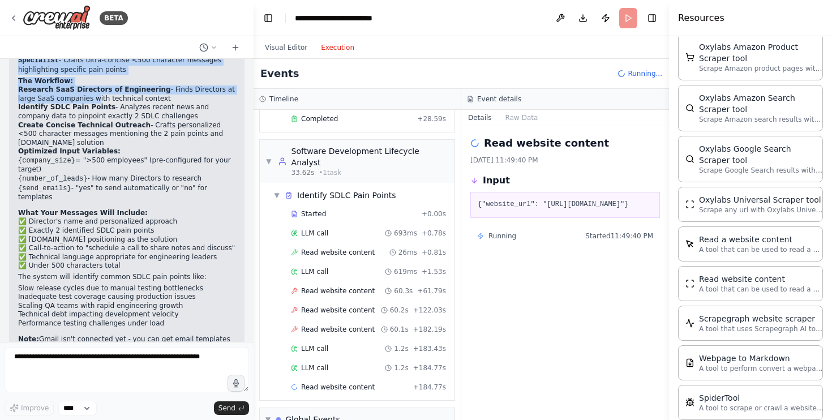
scroll to position [1772, 0]
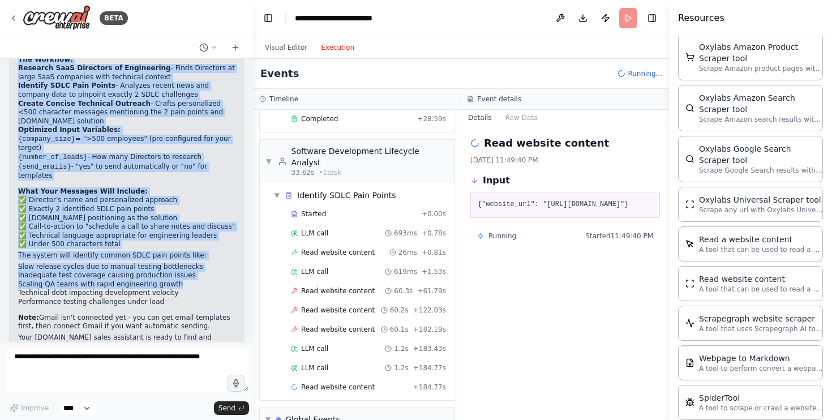
click at [211, 289] on li "Technical debt impacting development velocity" at bounding box center [126, 293] width 217 height 9
click at [206, 298] on li "Performance testing challenges under load" at bounding box center [126, 302] width 217 height 9
copy div "Your Specialized Sales Team: 🔍 SaaS Engineering Research Specialist - Finds Dir…"
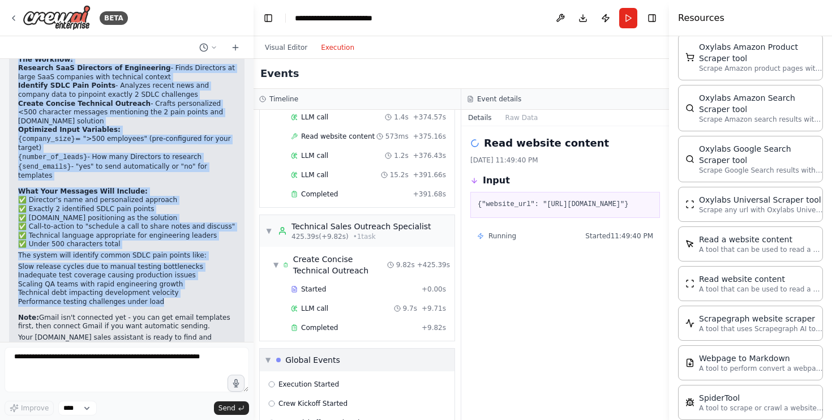
scroll to position [920, 0]
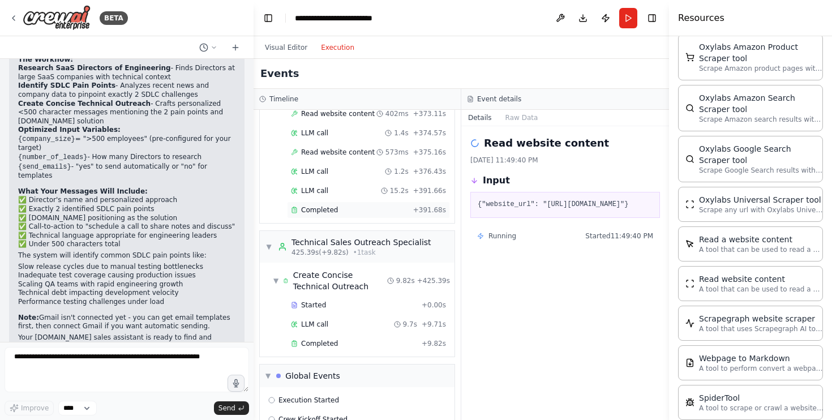
click at [352, 206] on div "Completed" at bounding box center [350, 210] width 118 height 9
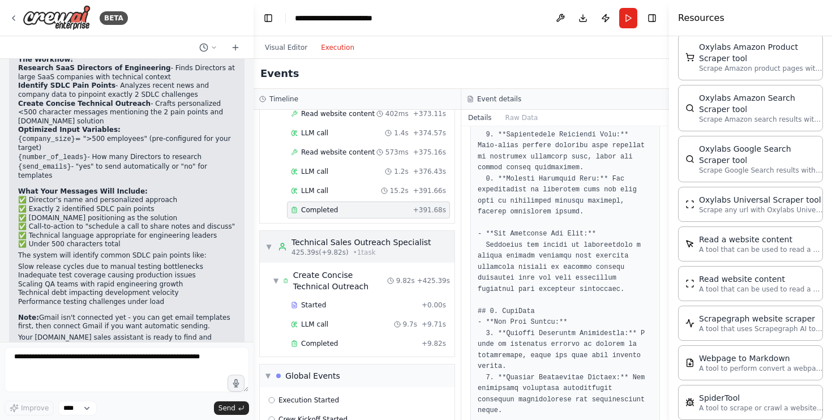
scroll to position [973, 0]
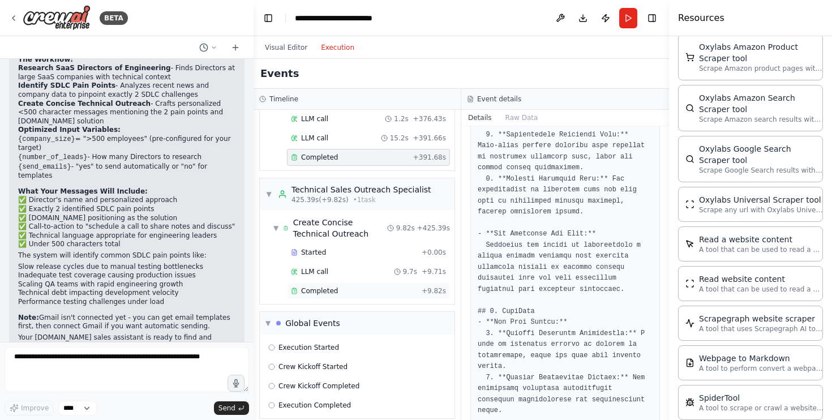
click at [391, 287] on div "Completed" at bounding box center [354, 291] width 126 height 9
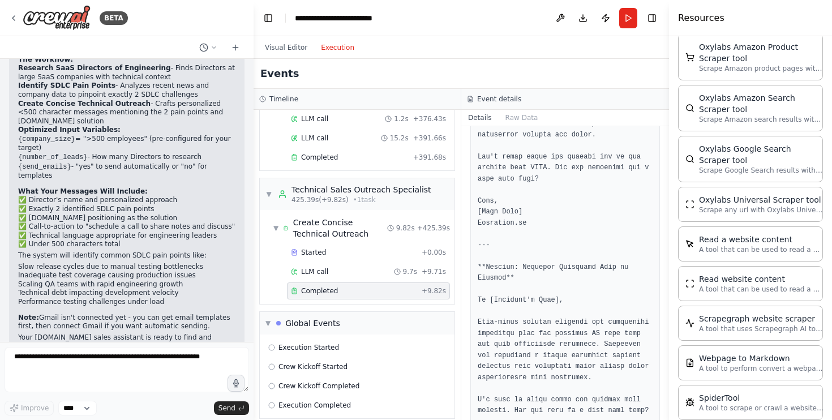
scroll to position [0, 0]
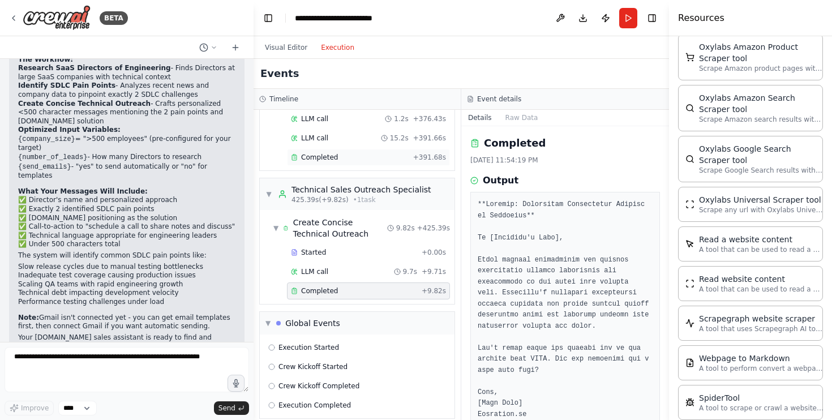
click at [316, 153] on span "Completed" at bounding box center [319, 157] width 37 height 9
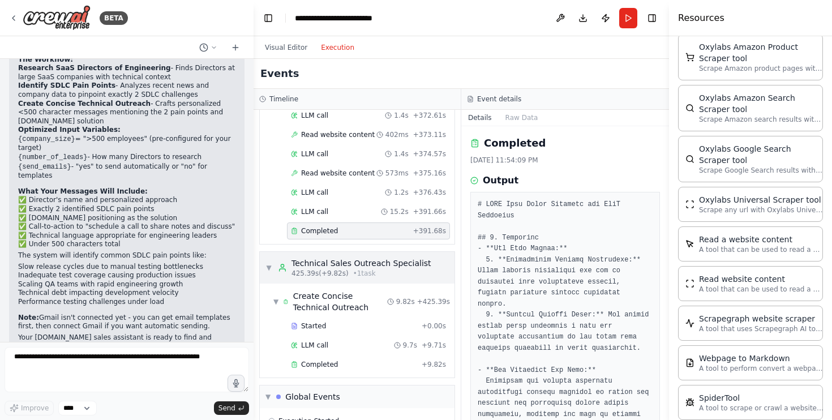
scroll to position [914, 0]
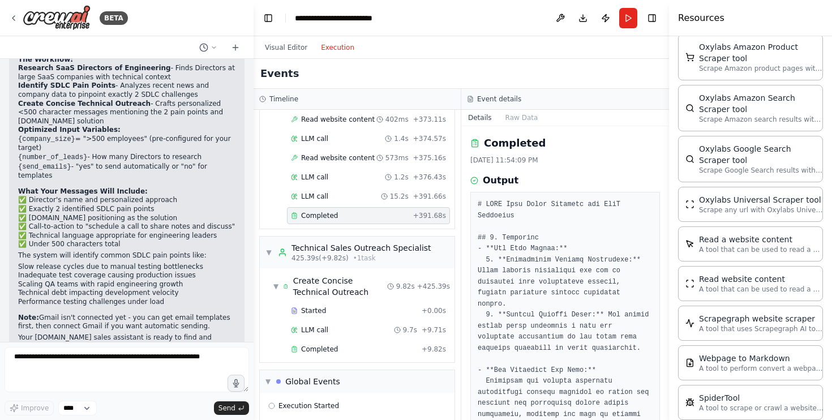
click at [326, 348] on div "Started + 0.00s LLM call 9.7s + 9.71s Completed + 9.82s" at bounding box center [362, 331] width 186 height 58
click at [326, 345] on span "Completed" at bounding box center [319, 349] width 37 height 9
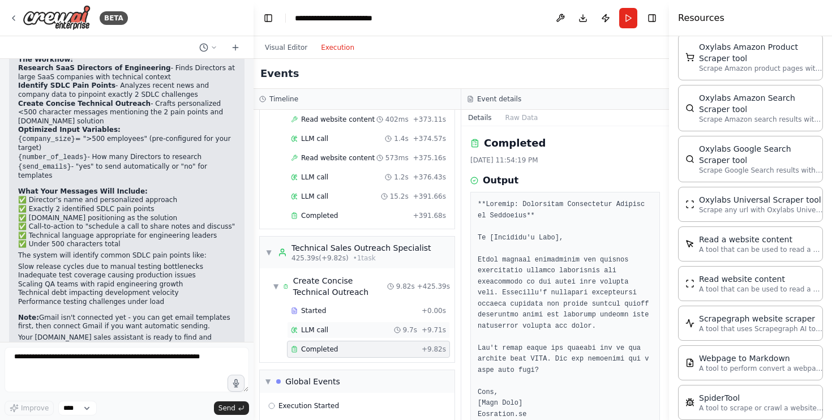
click at [327, 324] on div "LLM call 9.7s + 9.71s" at bounding box center [368, 330] width 163 height 17
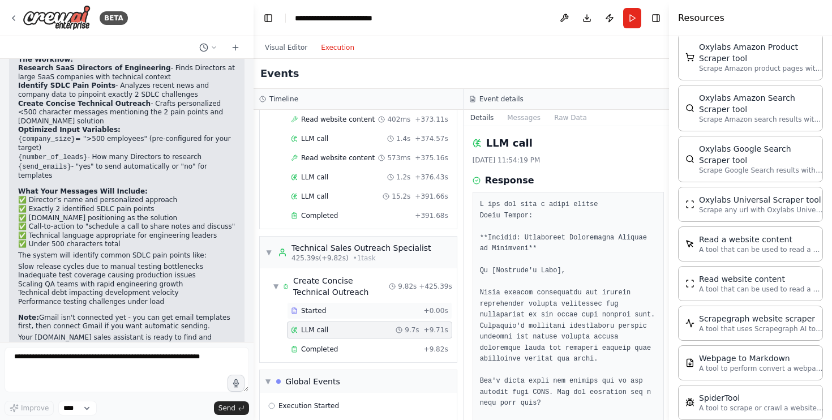
click at [322, 306] on span "Started" at bounding box center [313, 310] width 25 height 9
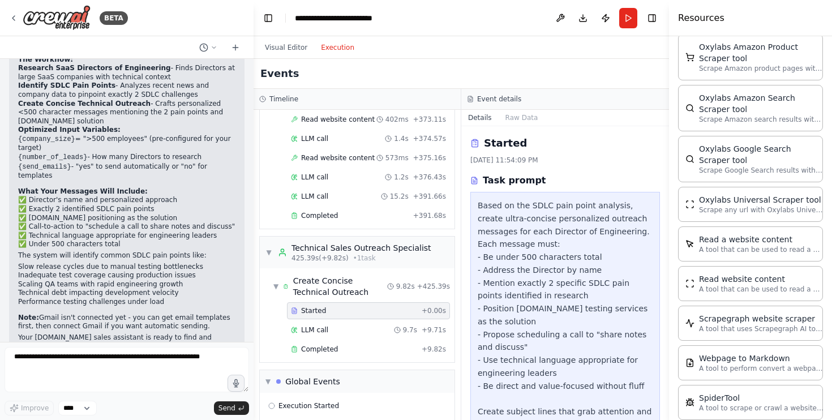
scroll to position [191, 0]
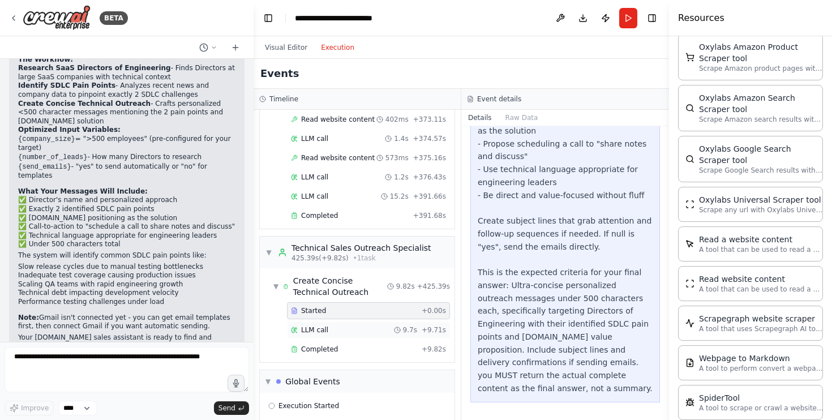
click at [394, 326] on div "LLM call 9.7s + 9.71s" at bounding box center [368, 330] width 155 height 9
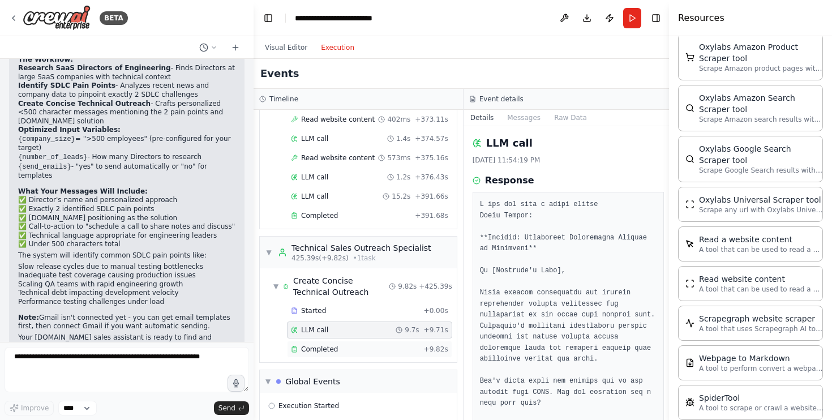
click at [395, 341] on div "Completed + 9.82s" at bounding box center [369, 349] width 165 height 17
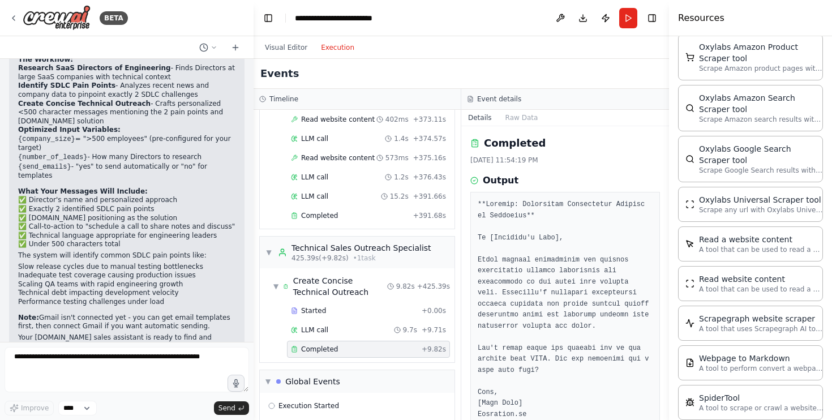
scroll to position [973, 0]
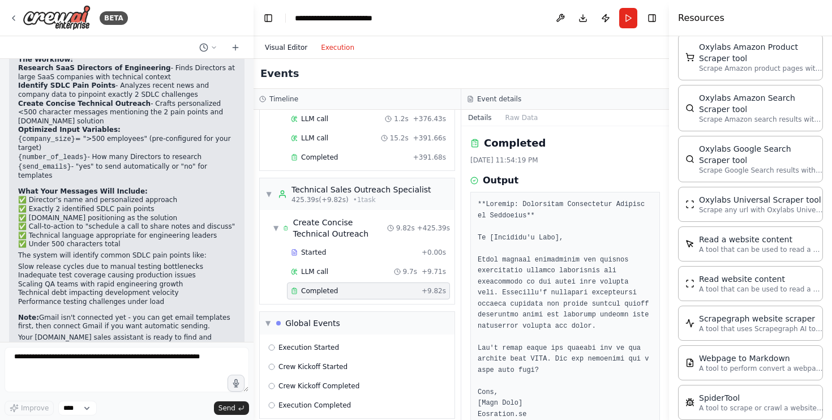
click at [293, 49] on button "Visual Editor" at bounding box center [286, 48] width 56 height 14
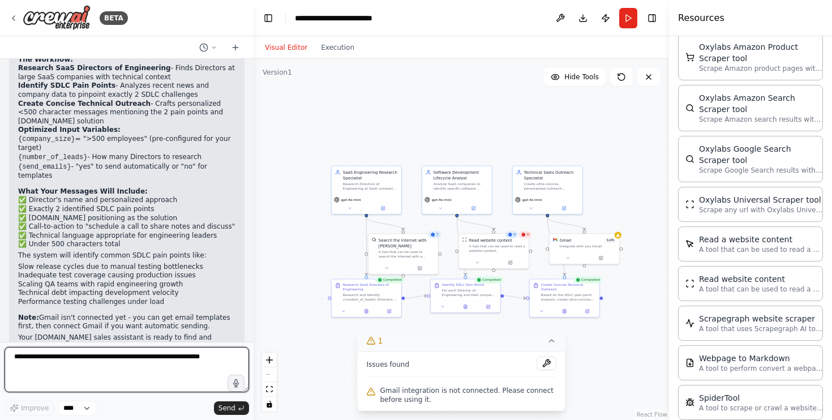
click at [143, 356] on textarea at bounding box center [127, 369] width 245 height 45
type textarea "**********"
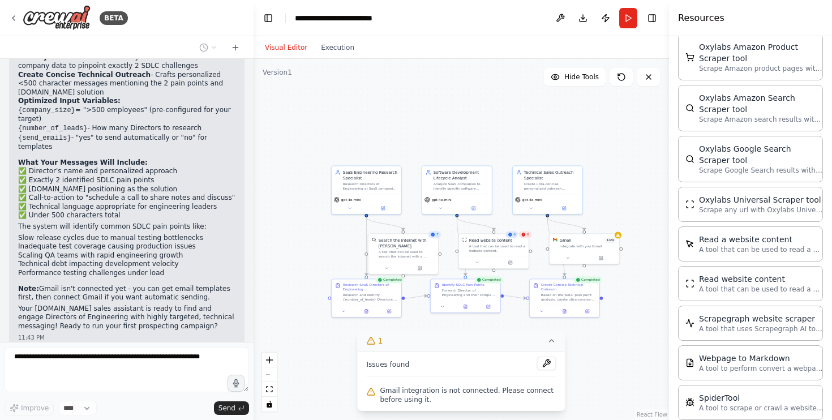
scroll to position [1849, 0]
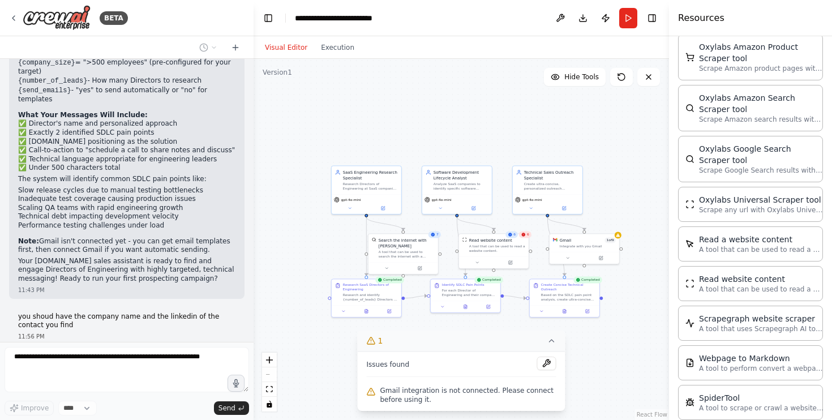
click at [526, 234] on div "6" at bounding box center [525, 234] width 12 height 7
click at [492, 246] on div "A tool that can be used to read a website content." at bounding box center [497, 247] width 56 height 9
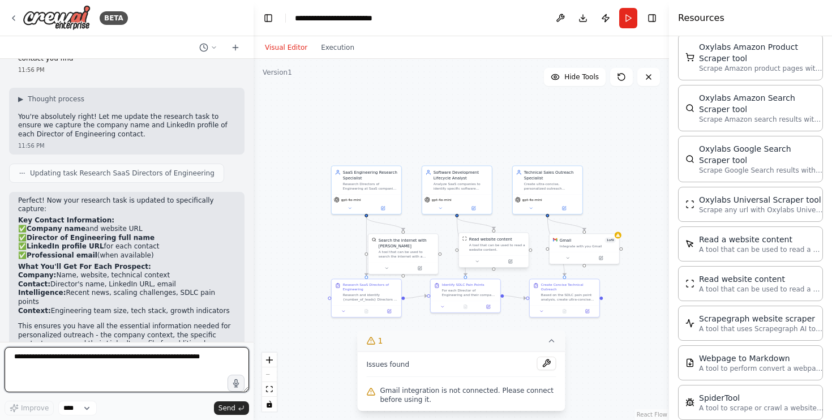
scroll to position [2125, 0]
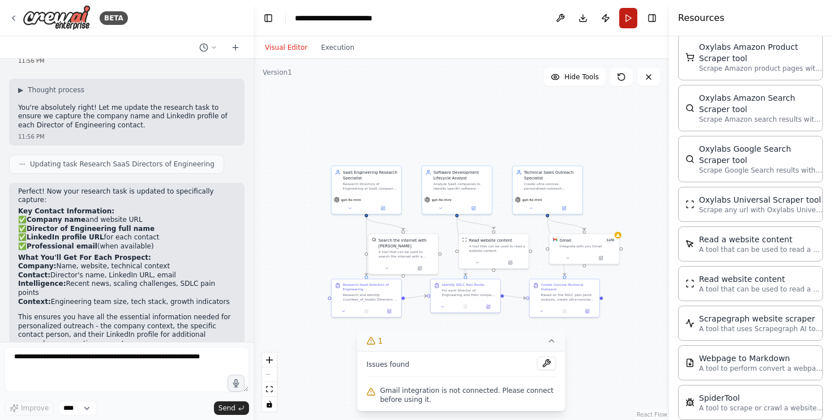
click at [631, 19] on button "Run" at bounding box center [628, 18] width 18 height 20
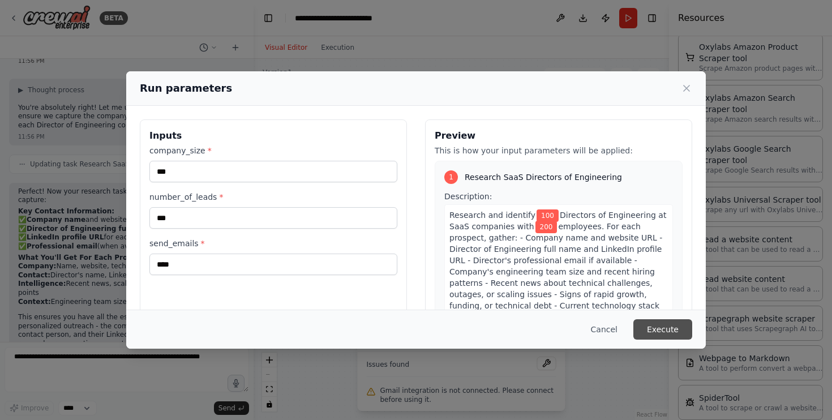
click at [663, 330] on button "Execute" at bounding box center [663, 329] width 59 height 20
